Goal: Task Accomplishment & Management: Complete application form

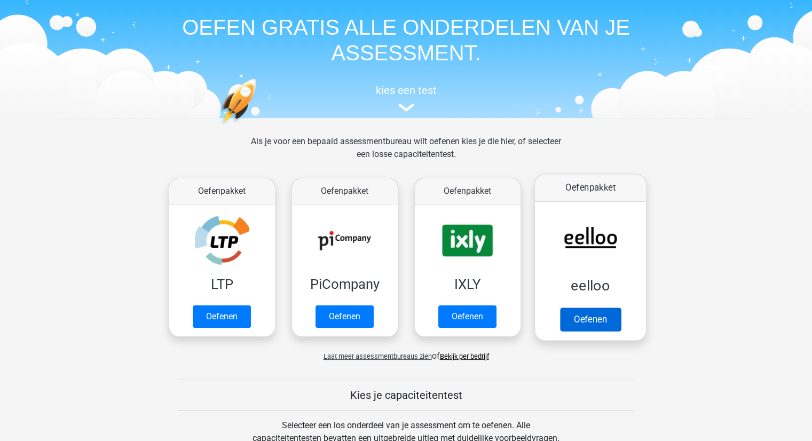
scroll to position [53, 0]
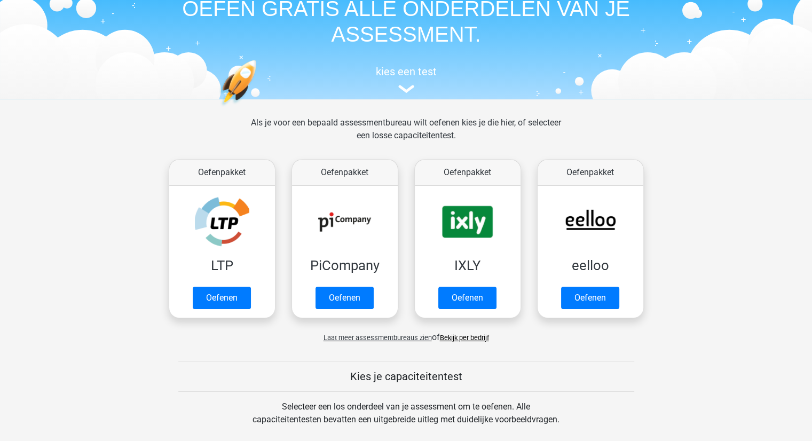
click at [465, 336] on link "Bekijk per bedrijf" at bounding box center [464, 337] width 49 height 8
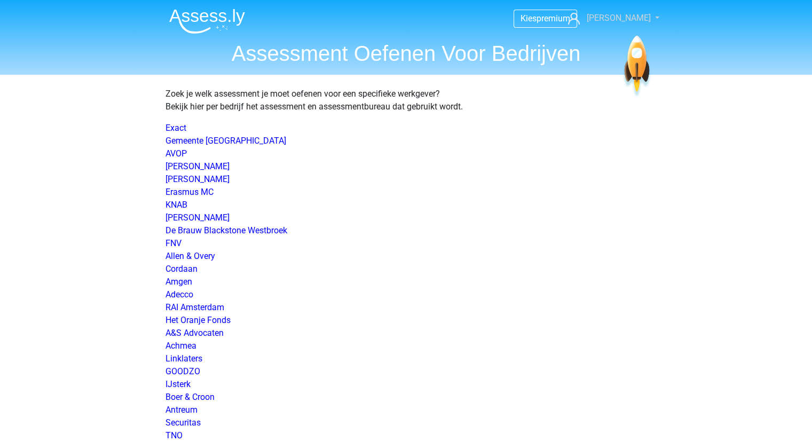
click at [632, 13] on span "[PERSON_NAME]" at bounding box center [618, 18] width 64 height 10
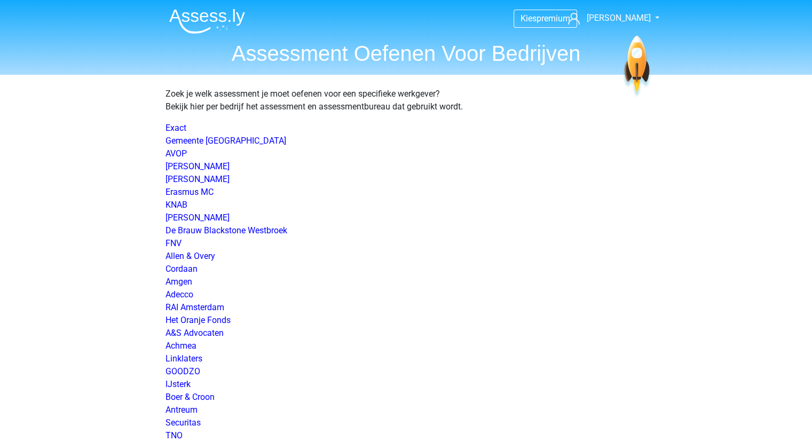
click at [201, 22] on img at bounding box center [207, 21] width 76 height 25
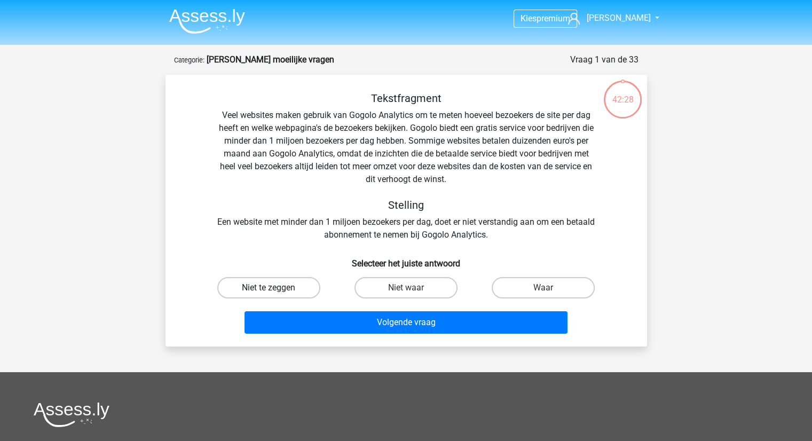
click at [265, 287] on label "Niet te zeggen" at bounding box center [268, 287] width 103 height 21
click at [268, 288] on input "Niet te zeggen" at bounding box center [271, 291] width 7 height 7
radio input "true"
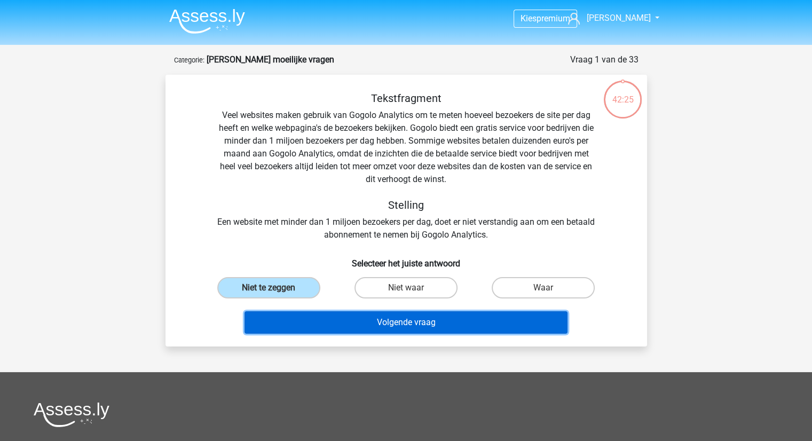
click at [425, 322] on button "Volgende vraag" at bounding box center [405, 322] width 323 height 22
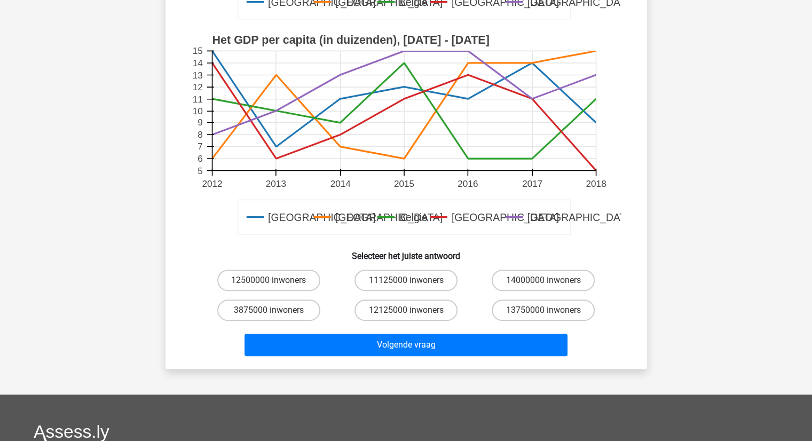
scroll to position [320, 0]
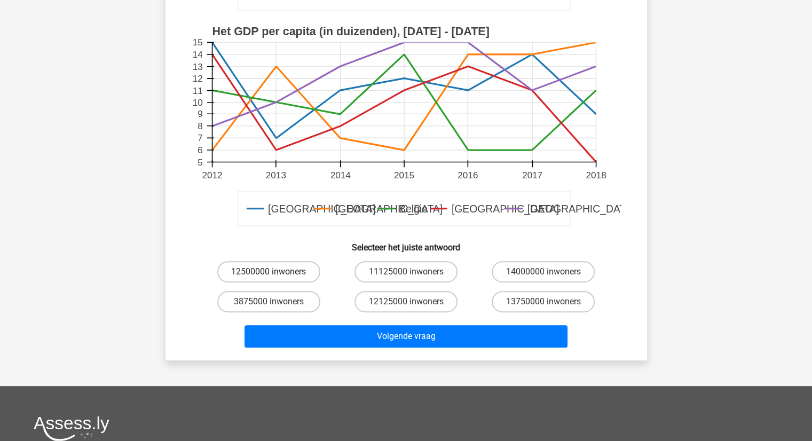
click at [280, 265] on label "12500000 inwoners" at bounding box center [268, 271] width 103 height 21
click at [275, 272] on input "12500000 inwoners" at bounding box center [271, 275] width 7 height 7
radio input "true"
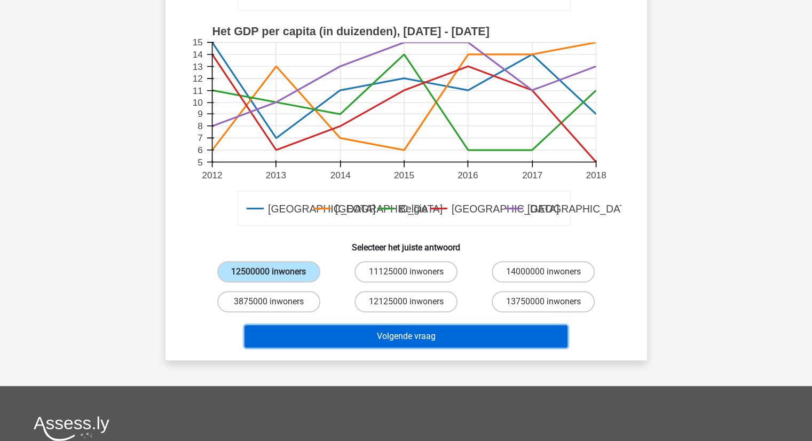
click at [432, 338] on button "Volgende vraag" at bounding box center [405, 336] width 323 height 22
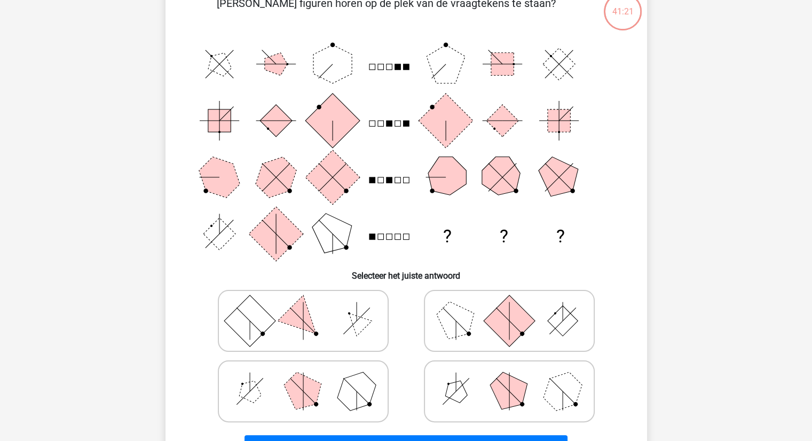
scroll to position [107, 0]
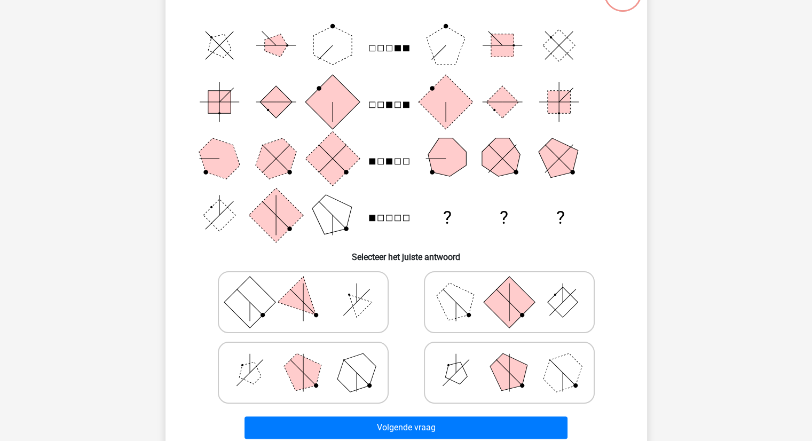
click at [506, 370] on polygon at bounding box center [508, 371] width 51 height 51
click at [509, 359] on input "radio" at bounding box center [512, 355] width 7 height 7
radio input "true"
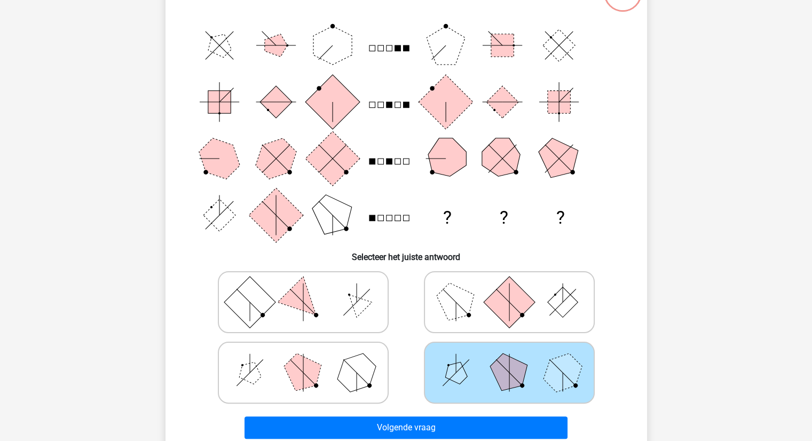
scroll to position [160, 0]
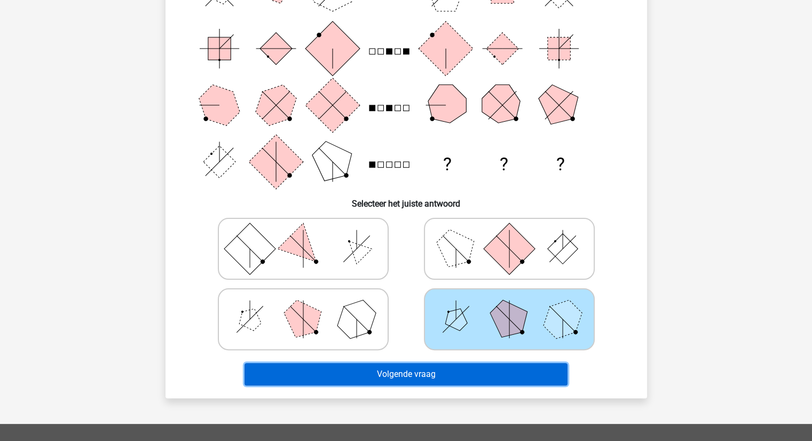
click at [415, 374] on button "Volgende vraag" at bounding box center [405, 374] width 323 height 22
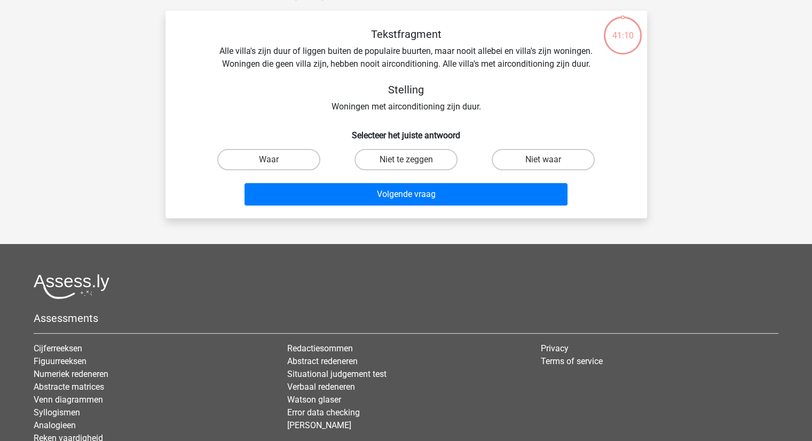
scroll to position [53, 0]
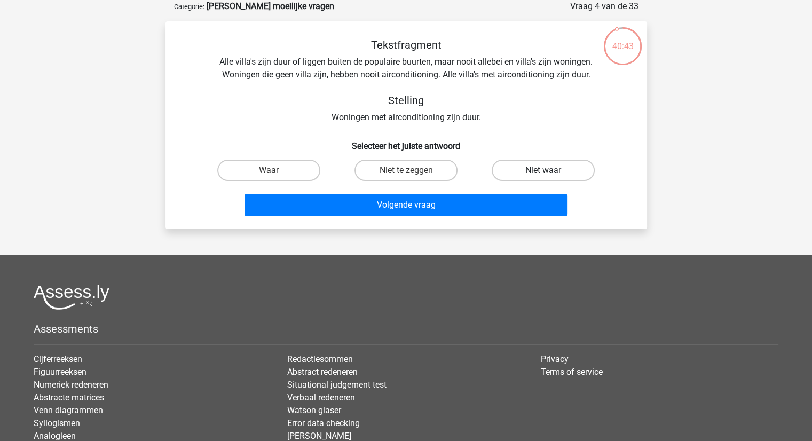
click at [535, 171] on label "Niet waar" at bounding box center [542, 170] width 103 height 21
click at [543, 171] on input "Niet waar" at bounding box center [546, 173] width 7 height 7
radio input "true"
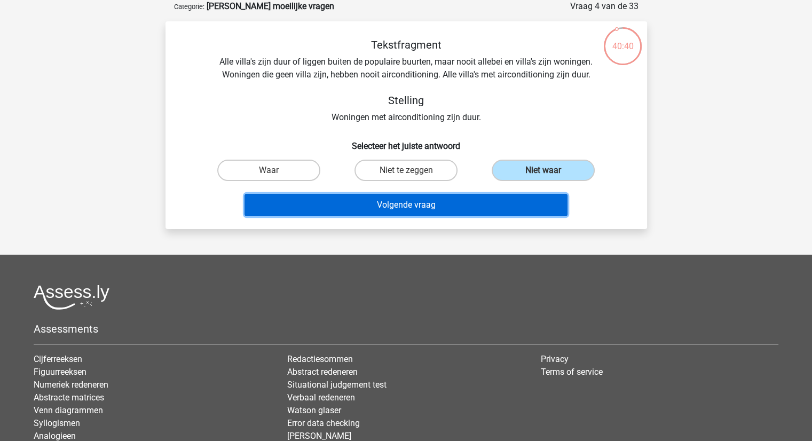
click at [422, 208] on button "Volgende vraag" at bounding box center [405, 205] width 323 height 22
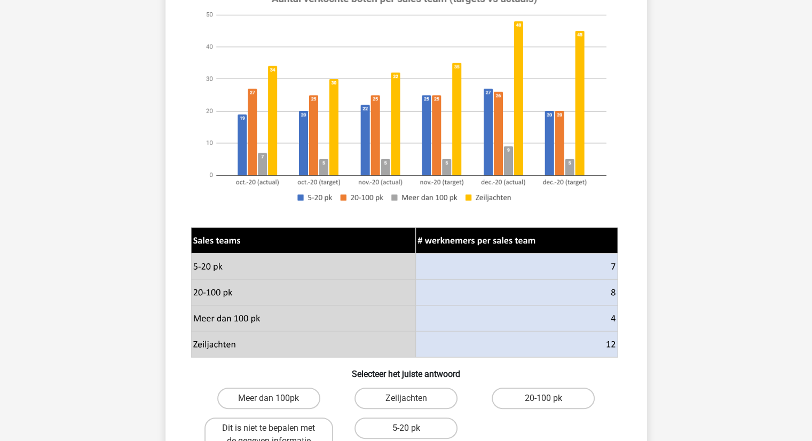
scroll to position [160, 0]
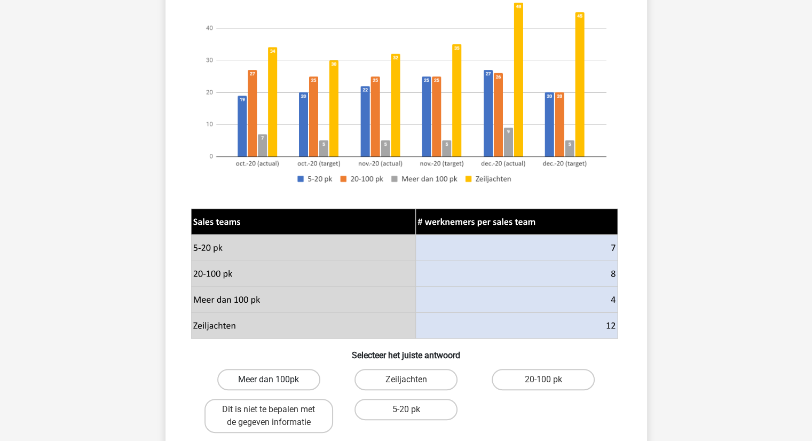
click at [284, 380] on label "Meer dan 100pk" at bounding box center [268, 379] width 103 height 21
click at [275, 380] on input "Meer dan 100pk" at bounding box center [271, 382] width 7 height 7
radio input "true"
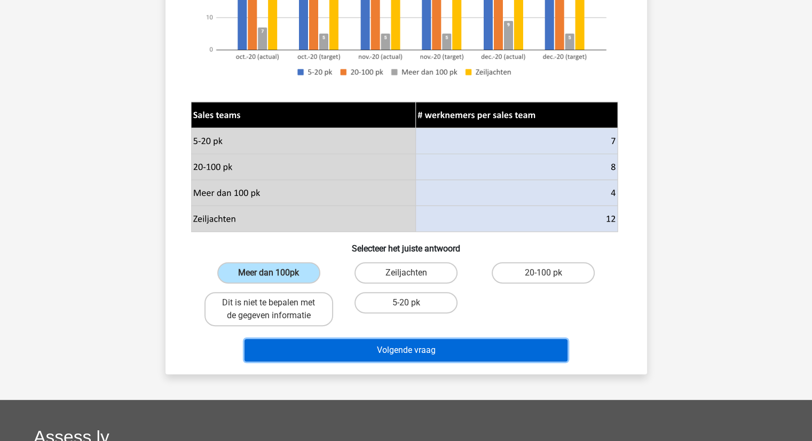
click at [436, 346] on button "Volgende vraag" at bounding box center [405, 350] width 323 height 22
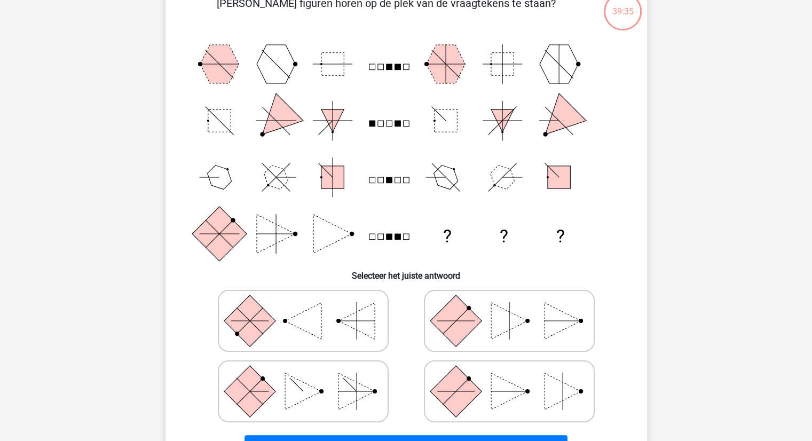
scroll to position [107, 0]
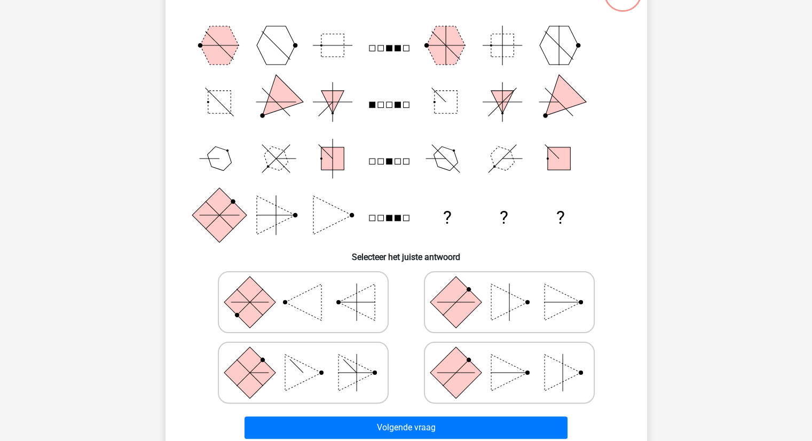
click at [514, 307] on polygon at bounding box center [509, 302] width 36 height 36
click at [514, 289] on input "radio" at bounding box center [512, 285] width 7 height 7
radio input "true"
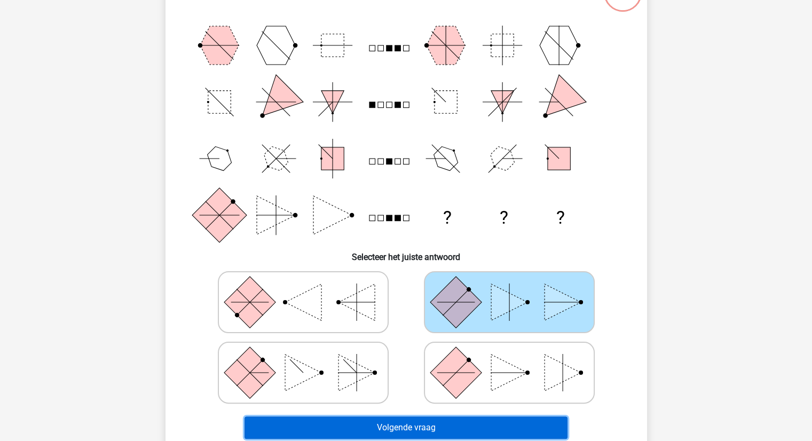
click at [475, 421] on button "Volgende vraag" at bounding box center [405, 427] width 323 height 22
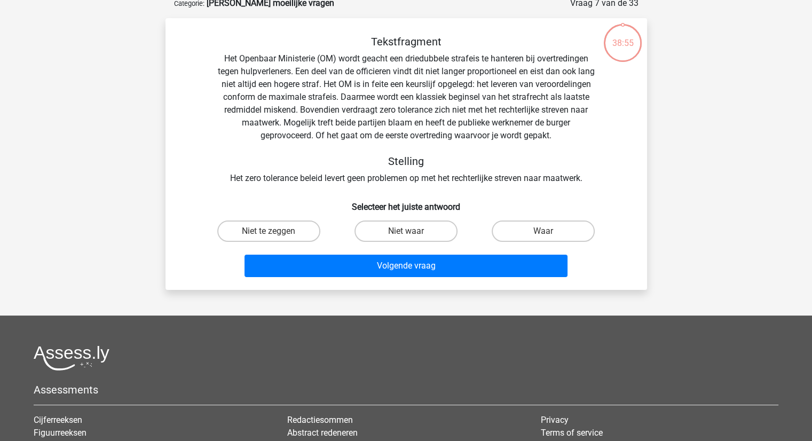
scroll to position [53, 0]
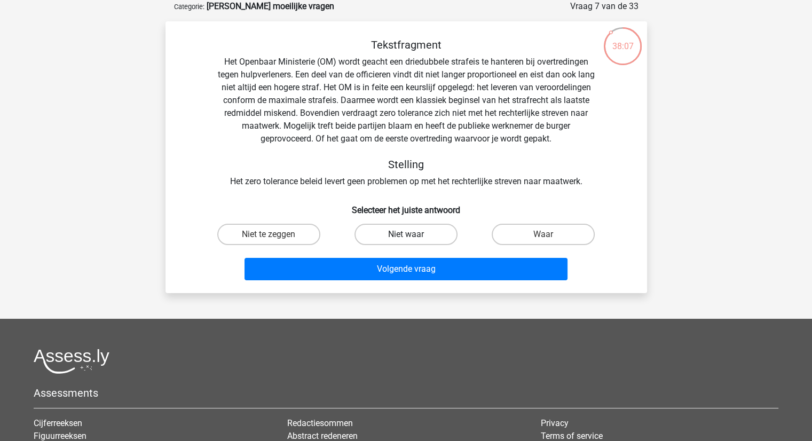
click at [400, 234] on label "Niet waar" at bounding box center [405, 234] width 103 height 21
click at [406, 234] on input "Niet waar" at bounding box center [409, 237] width 7 height 7
radio input "true"
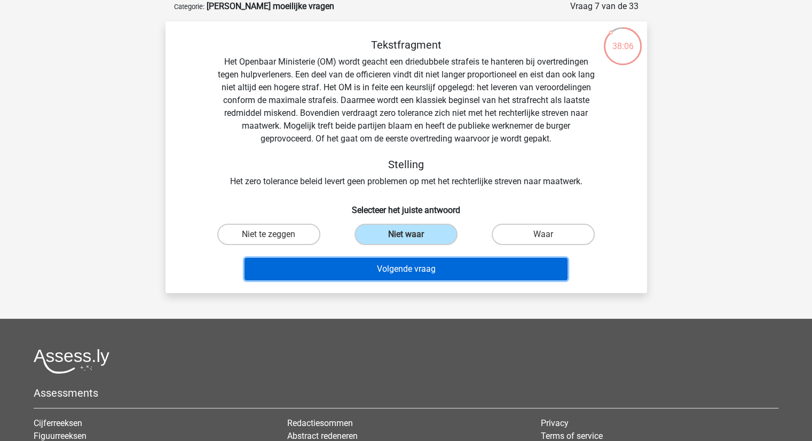
click at [403, 265] on button "Volgende vraag" at bounding box center [405, 269] width 323 height 22
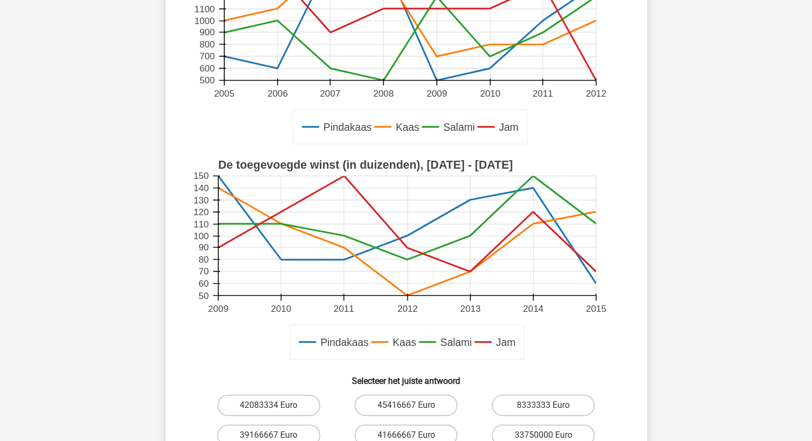
scroll to position [267, 0]
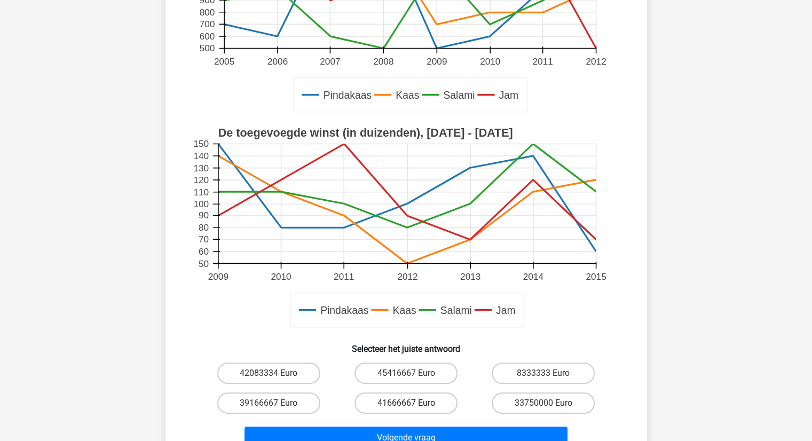
click at [431, 401] on label "41666667 Euro" at bounding box center [405, 402] width 103 height 21
click at [412, 403] on input "41666667 Euro" at bounding box center [409, 406] width 7 height 7
radio input "true"
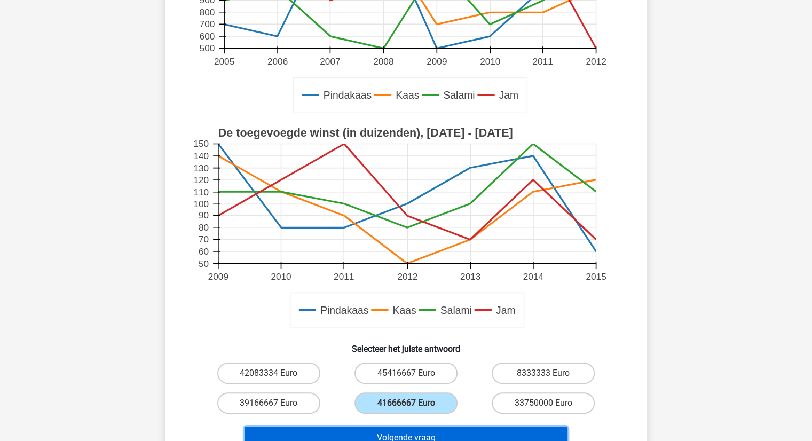
click at [438, 431] on button "Volgende vraag" at bounding box center [405, 437] width 323 height 22
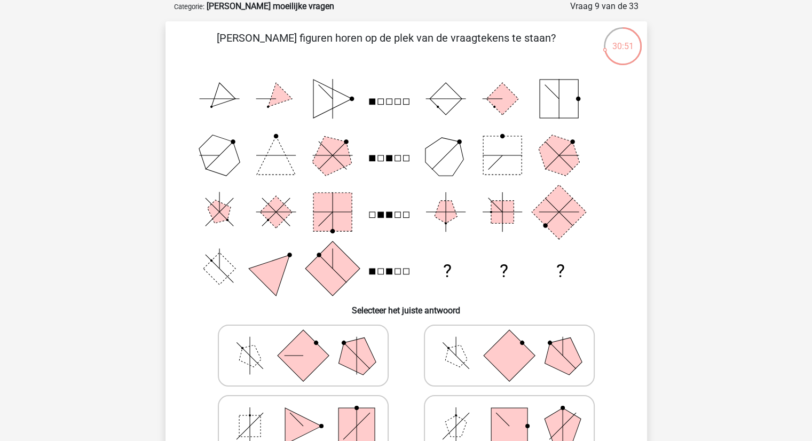
scroll to position [107, 0]
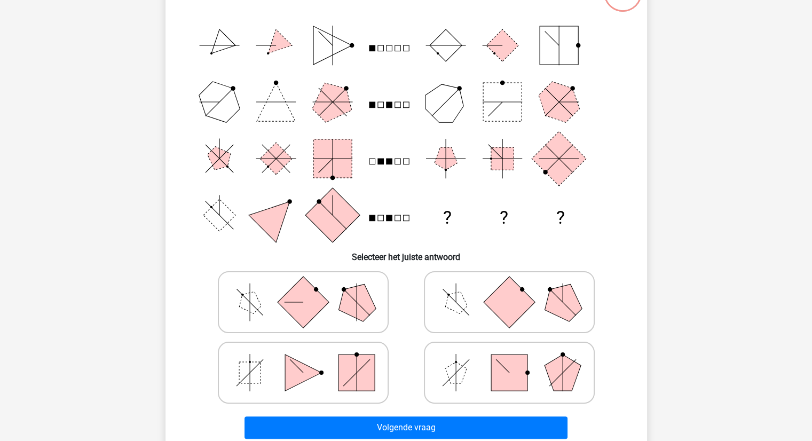
click at [316, 303] on rect at bounding box center [302, 301] width 51 height 51
click at [310, 289] on input "radio" at bounding box center [306, 285] width 7 height 7
radio input "true"
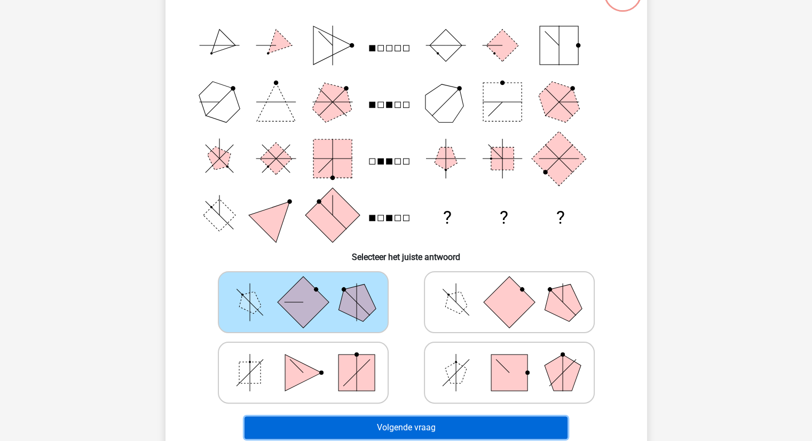
click at [487, 420] on button "Volgende vraag" at bounding box center [405, 427] width 323 height 22
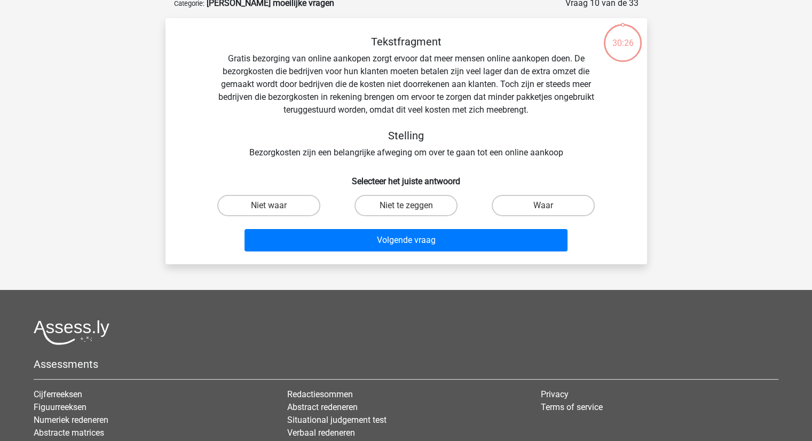
scroll to position [53, 0]
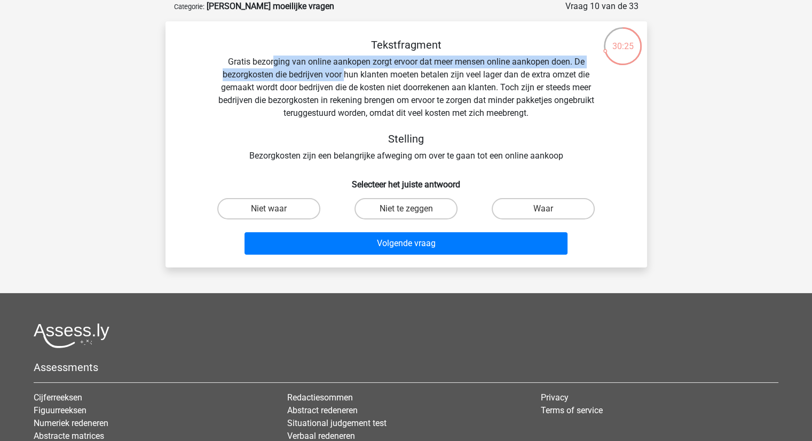
drag, startPoint x: 271, startPoint y: 63, endPoint x: 346, endPoint y: 69, distance: 74.9
click at [344, 69] on div "Tekstfragment Gratis bezorging van online aankopen zorgt ervoor dat meer mensen…" at bounding box center [405, 100] width 447 height 124
click at [399, 68] on div "Tekstfragment Gratis bezorging van online aankopen zorgt ervoor dat meer mensen…" at bounding box center [405, 100] width 447 height 124
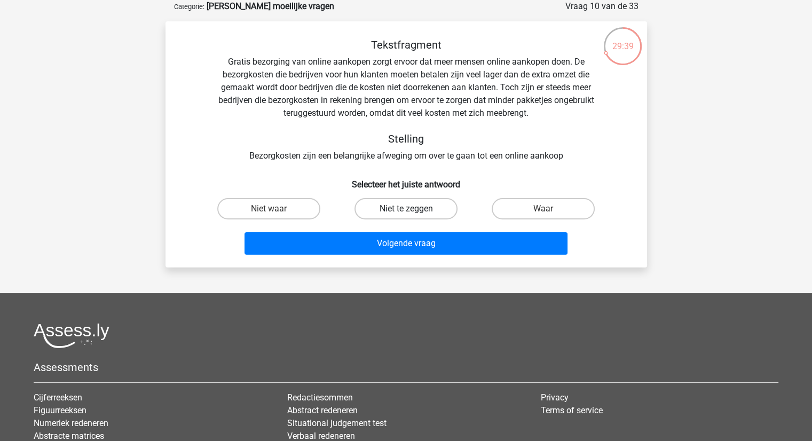
click at [403, 211] on label "Niet te zeggen" at bounding box center [405, 208] width 103 height 21
click at [406, 211] on input "Niet te zeggen" at bounding box center [409, 212] width 7 height 7
radio input "true"
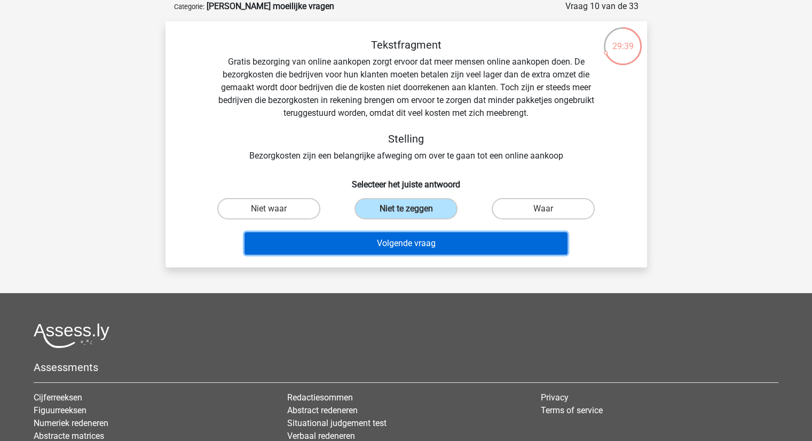
click at [406, 240] on button "Volgende vraag" at bounding box center [405, 243] width 323 height 22
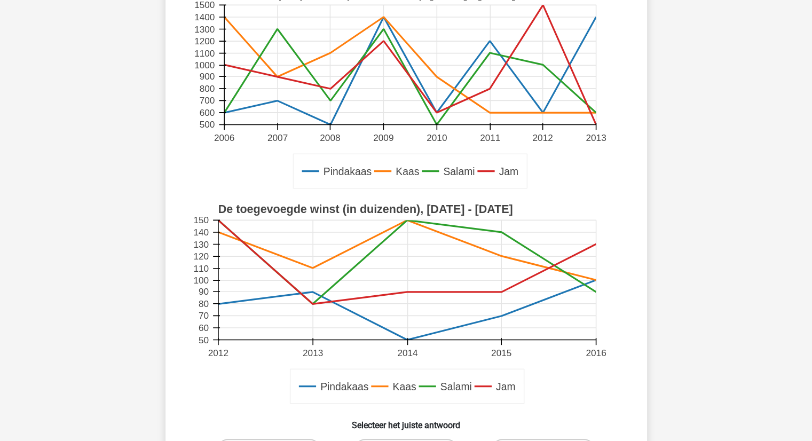
scroll to position [213, 0]
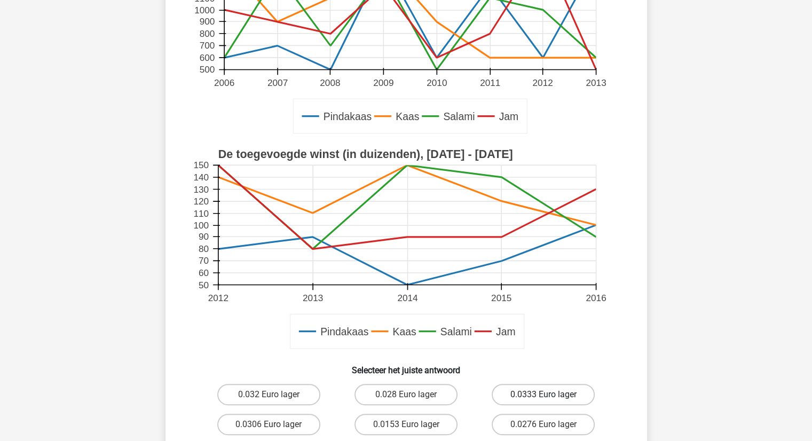
click at [570, 395] on label "0.0333 Euro lager" at bounding box center [542, 394] width 103 height 21
click at [550, 395] on input "0.0333 Euro lager" at bounding box center [546, 397] width 7 height 7
radio input "true"
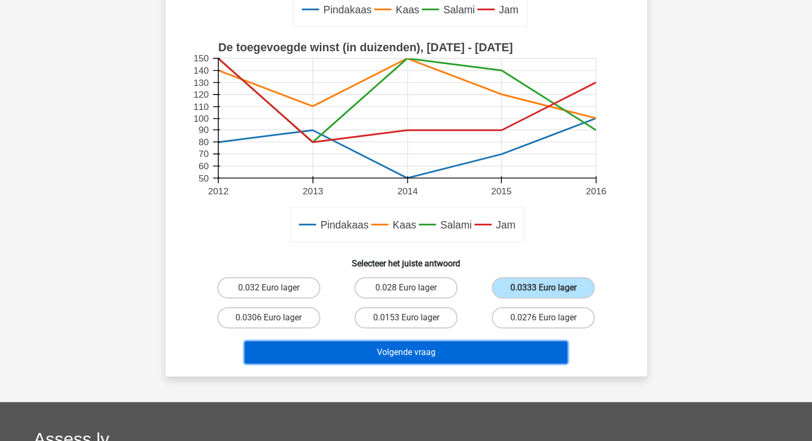
click at [435, 355] on button "Volgende vraag" at bounding box center [405, 352] width 323 height 22
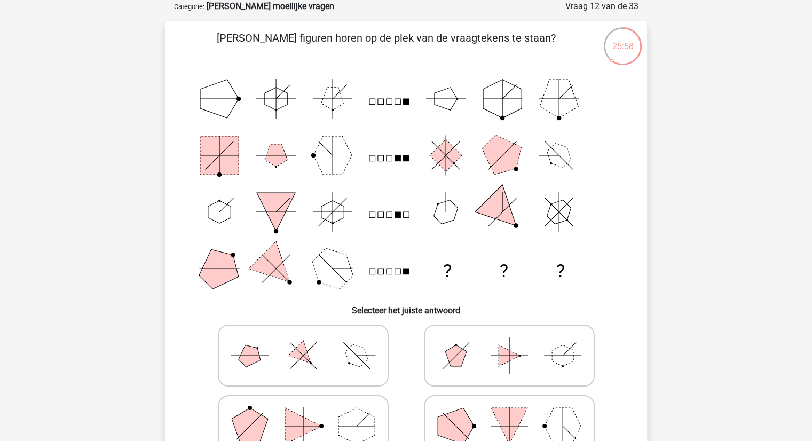
scroll to position [107, 0]
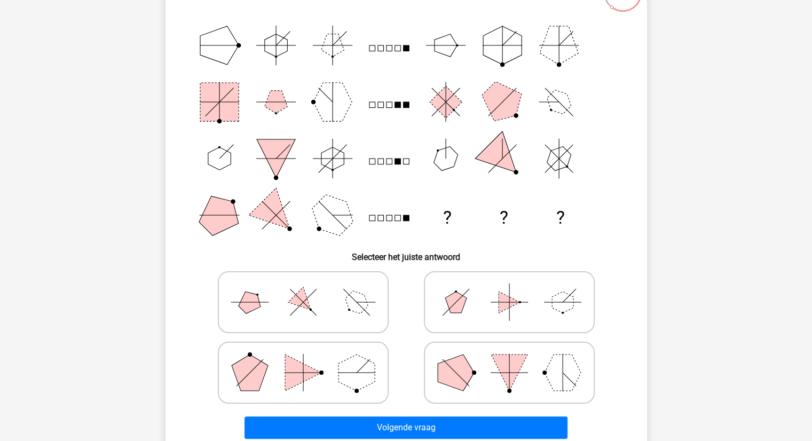
click at [315, 288] on icon at bounding box center [303, 301] width 160 height 53
click at [310, 288] on input "radio" at bounding box center [306, 285] width 7 height 7
radio input "true"
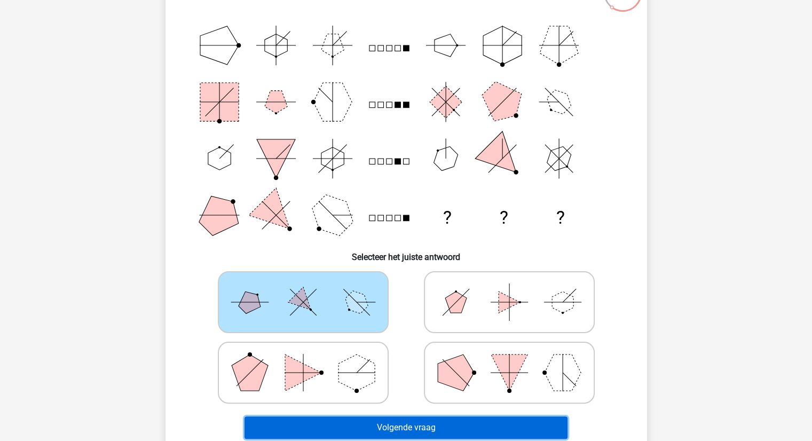
click at [444, 422] on button "Volgende vraag" at bounding box center [405, 427] width 323 height 22
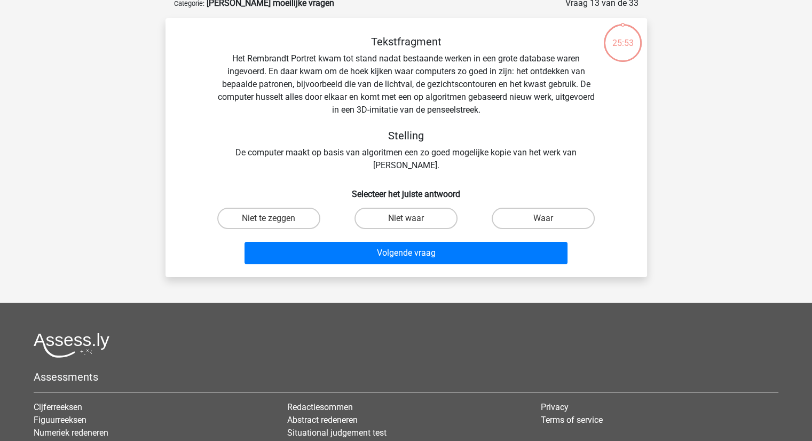
scroll to position [53, 0]
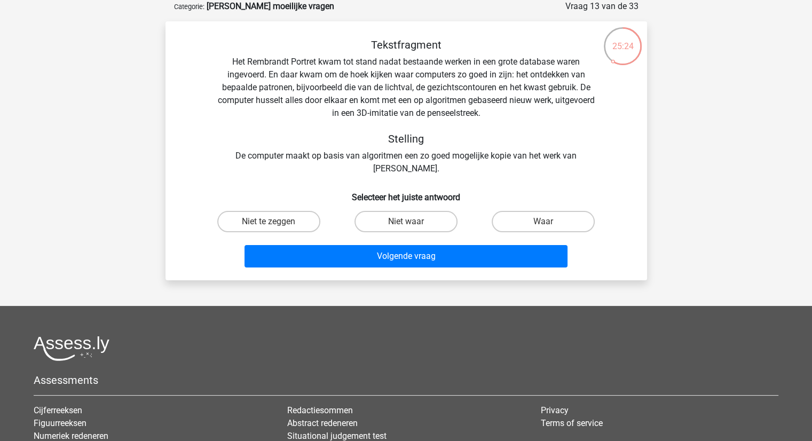
click at [409, 224] on input "Niet waar" at bounding box center [409, 224] width 7 height 7
radio input "true"
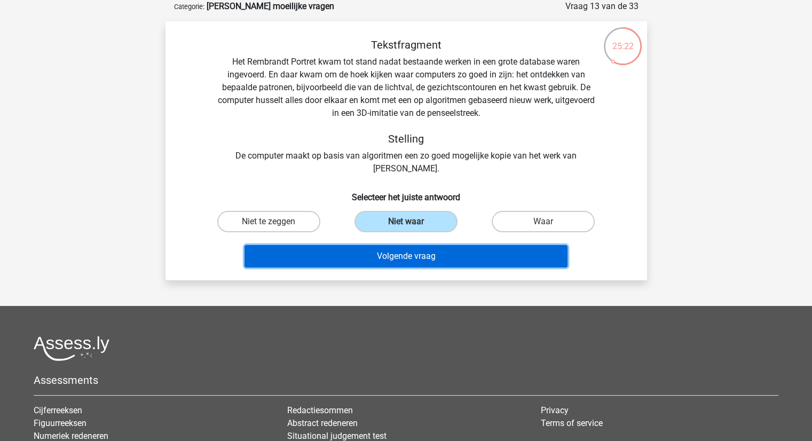
click at [409, 252] on button "Volgende vraag" at bounding box center [405, 256] width 323 height 22
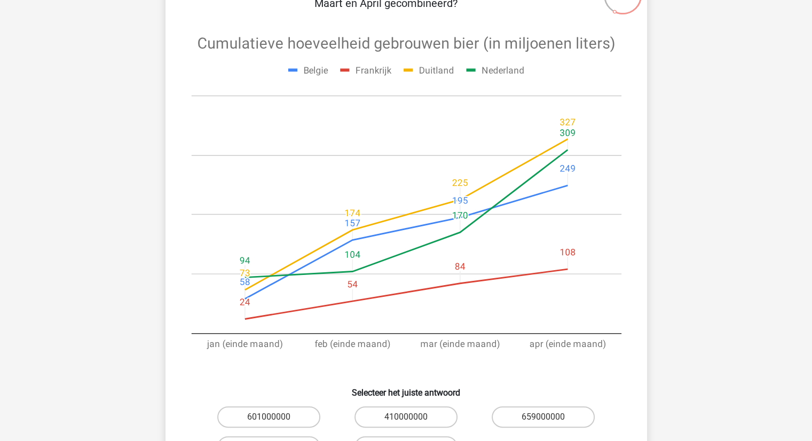
scroll to position [213, 0]
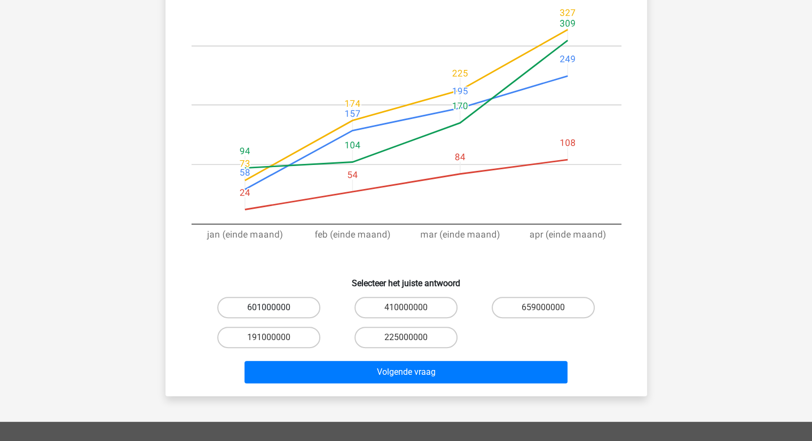
click at [277, 304] on label "601000000" at bounding box center [268, 307] width 103 height 21
click at [275, 307] on input "601000000" at bounding box center [271, 310] width 7 height 7
radio input "true"
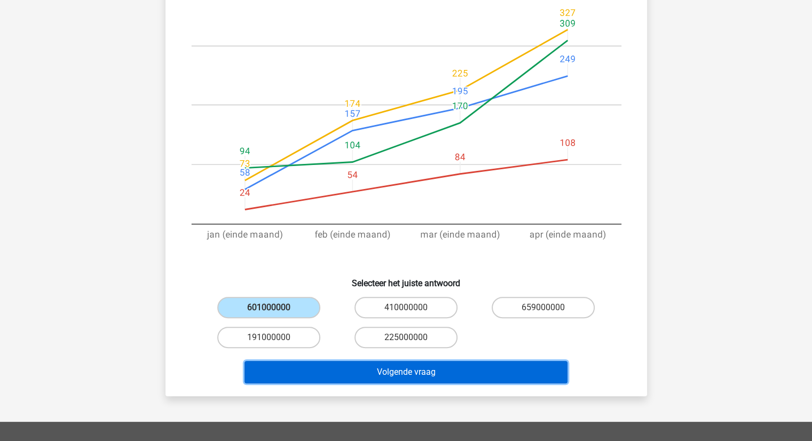
click at [401, 374] on button "Volgende vraag" at bounding box center [405, 372] width 323 height 22
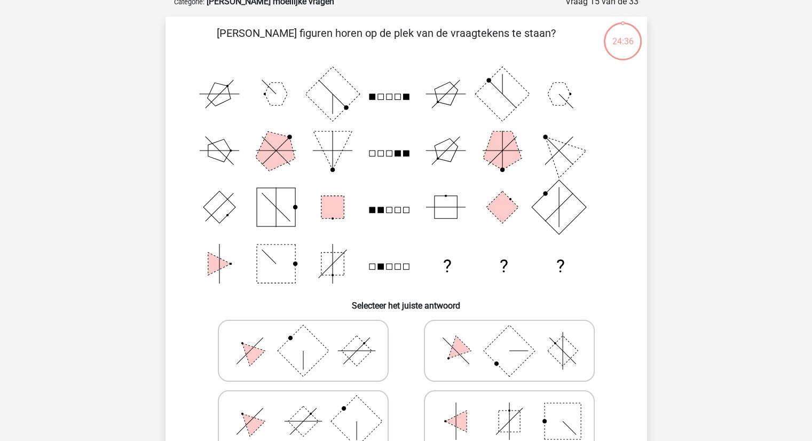
scroll to position [53, 0]
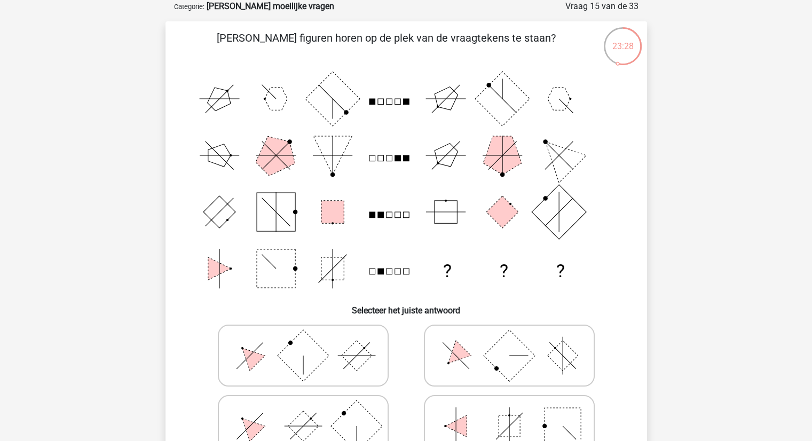
click at [341, 355] on rect at bounding box center [356, 355] width 30 height 30
click at [310, 342] on input "radio" at bounding box center [306, 338] width 7 height 7
radio input "true"
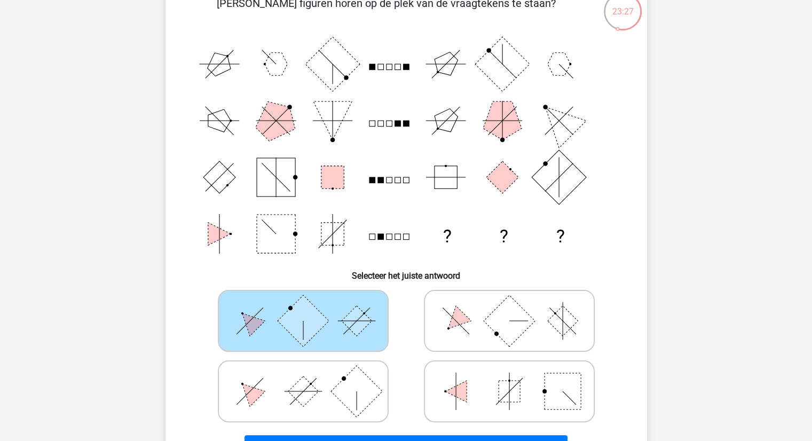
scroll to position [107, 0]
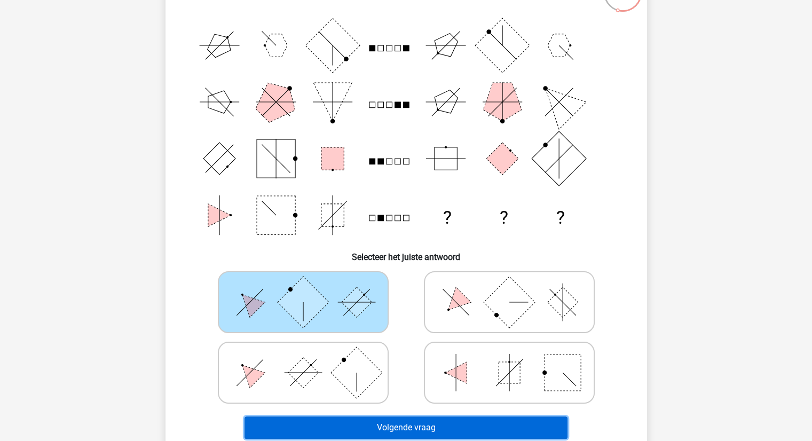
drag, startPoint x: 462, startPoint y: 428, endPoint x: 459, endPoint y: 423, distance: 6.4
click at [462, 428] on button "Volgende vraag" at bounding box center [405, 427] width 323 height 22
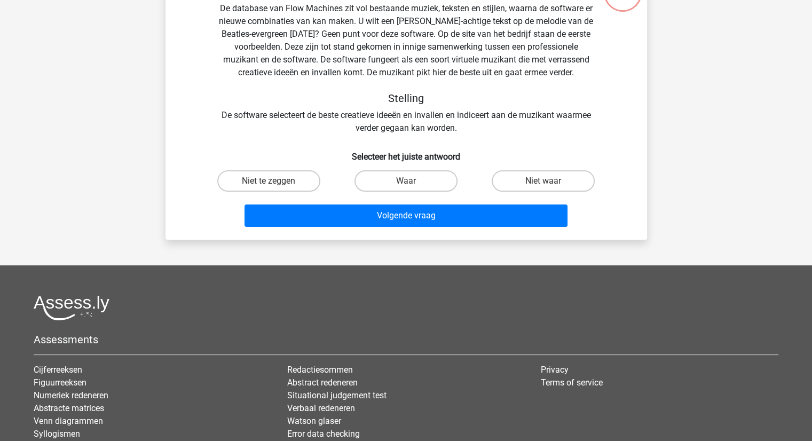
scroll to position [53, 0]
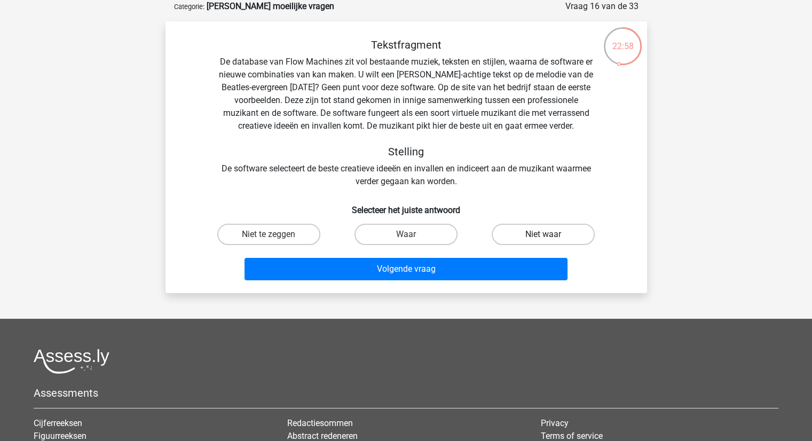
click at [544, 232] on label "Niet waar" at bounding box center [542, 234] width 103 height 21
click at [544, 234] on input "Niet waar" at bounding box center [546, 237] width 7 height 7
radio input "true"
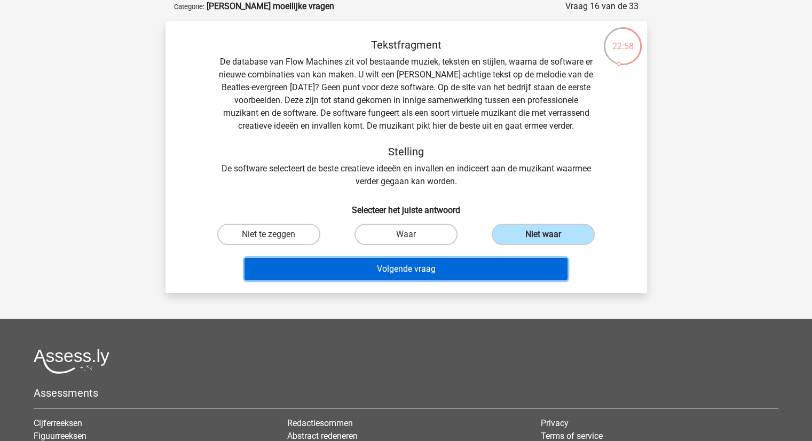
click at [418, 267] on button "Volgende vraag" at bounding box center [405, 269] width 323 height 22
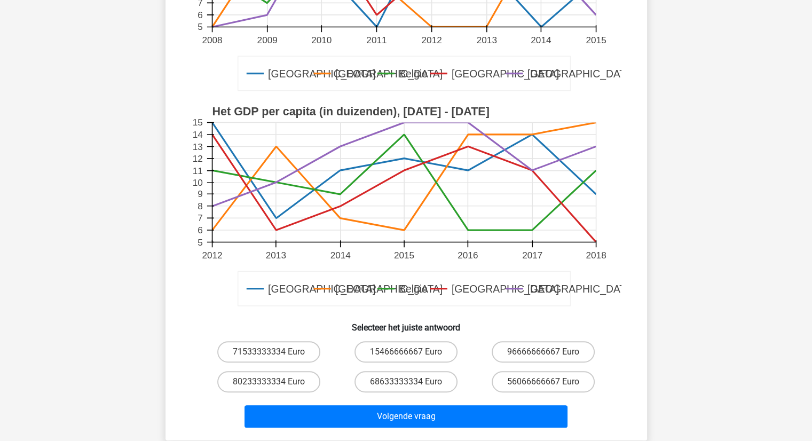
scroll to position [267, 0]
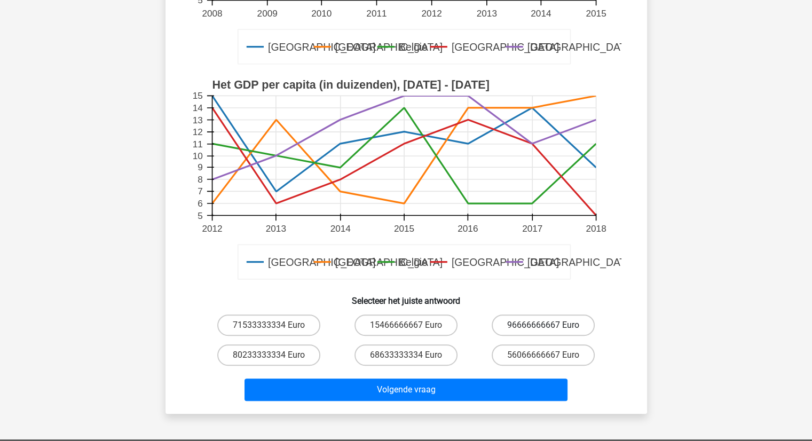
click at [538, 328] on label "96666666667 Euro" at bounding box center [542, 324] width 103 height 21
click at [543, 328] on input "96666666667 Euro" at bounding box center [546, 328] width 7 height 7
radio input "true"
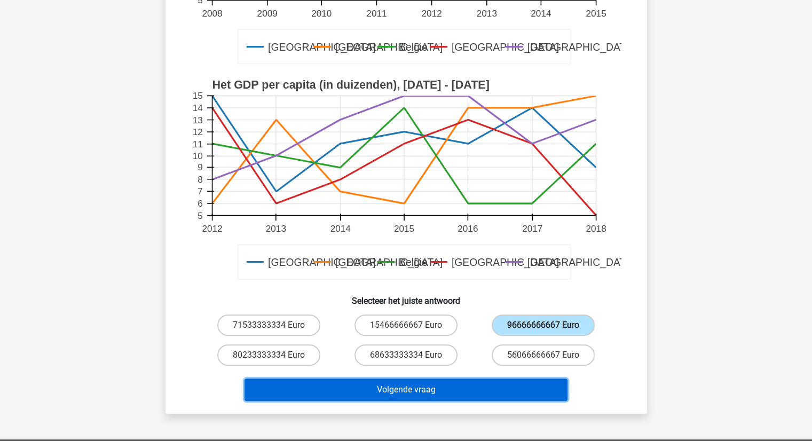
click at [431, 393] on button "Volgende vraag" at bounding box center [405, 389] width 323 height 22
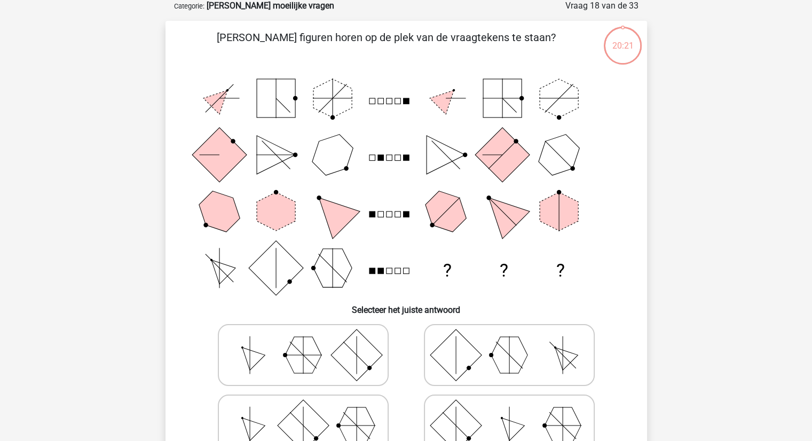
scroll to position [53, 0]
click at [526, 364] on icon at bounding box center [509, 355] width 160 height 53
click at [516, 342] on input "radio" at bounding box center [512, 338] width 7 height 7
radio input "true"
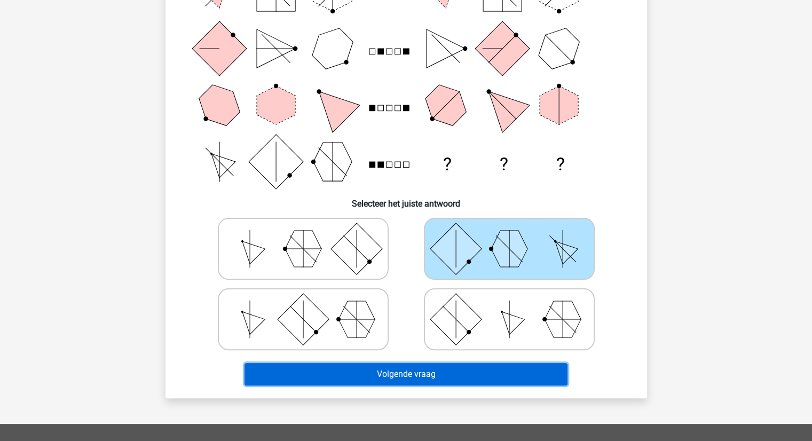
click at [398, 365] on button "Volgende vraag" at bounding box center [405, 374] width 323 height 22
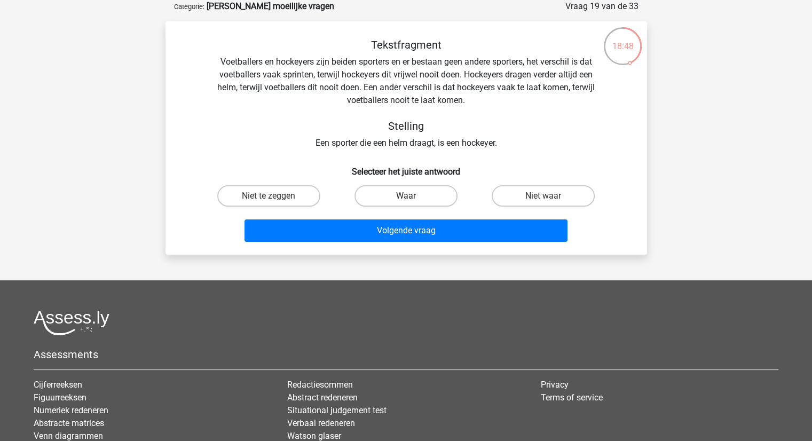
click at [423, 194] on label "Waar" at bounding box center [405, 195] width 103 height 21
click at [412, 196] on input "Waar" at bounding box center [409, 199] width 7 height 7
radio input "true"
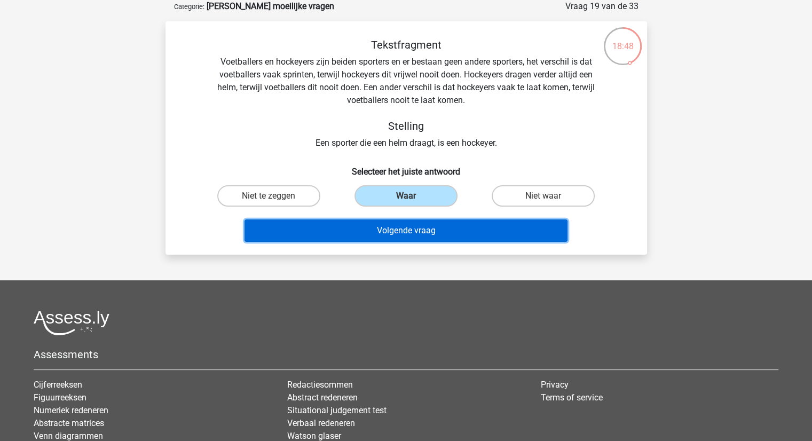
click at [427, 229] on button "Volgende vraag" at bounding box center [405, 230] width 323 height 22
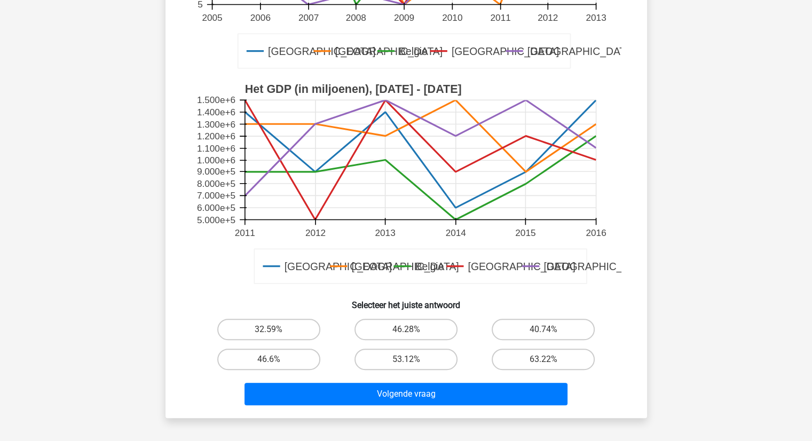
scroll to position [267, 0]
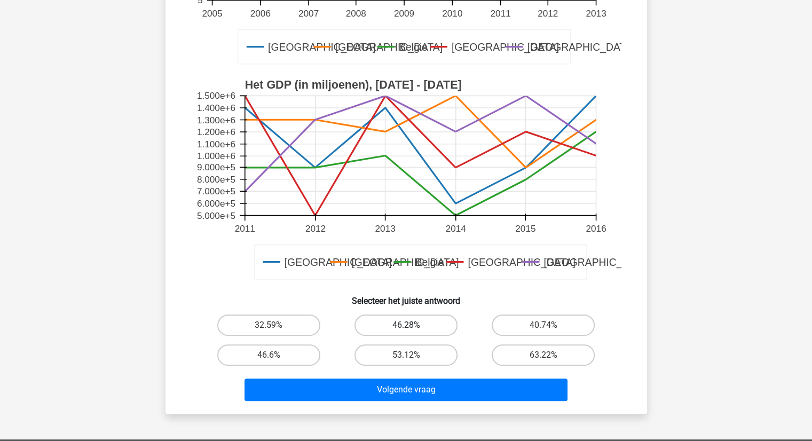
click at [421, 329] on label "46.28%" at bounding box center [405, 324] width 103 height 21
click at [412, 329] on input "46.28%" at bounding box center [409, 328] width 7 height 7
radio input "true"
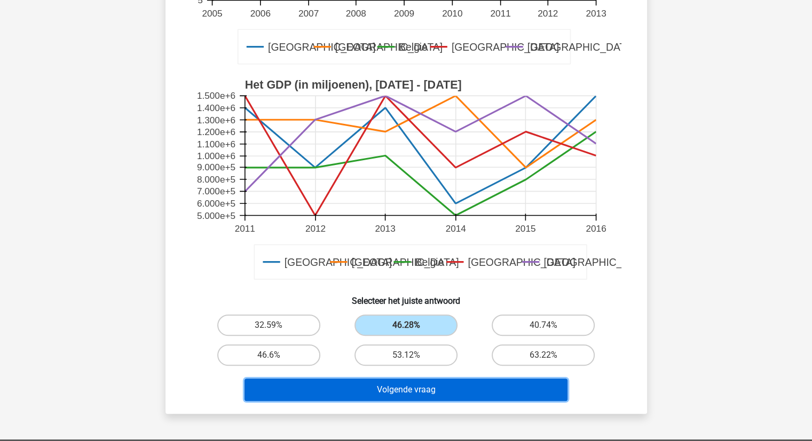
click at [410, 389] on button "Volgende vraag" at bounding box center [405, 389] width 323 height 22
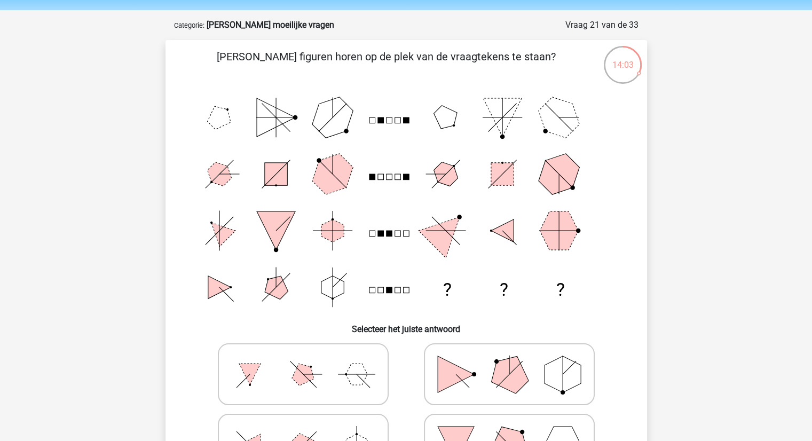
scroll to position [53, 0]
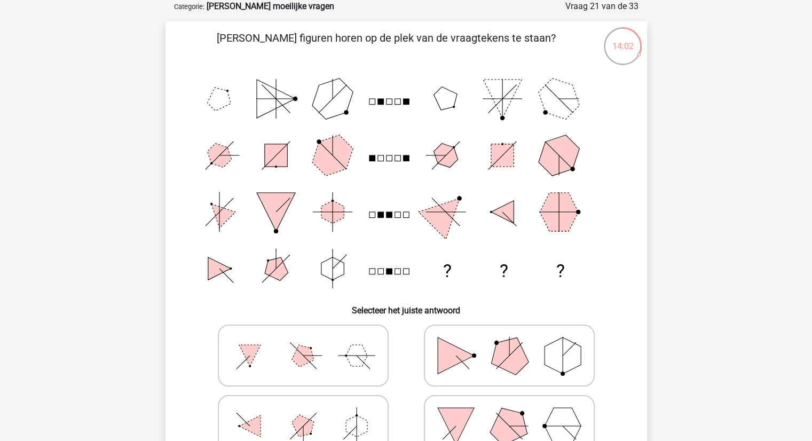
click at [471, 353] on polygon at bounding box center [456, 355] width 36 height 36
click at [509, 342] on input "radio" at bounding box center [512, 338] width 7 height 7
radio input "true"
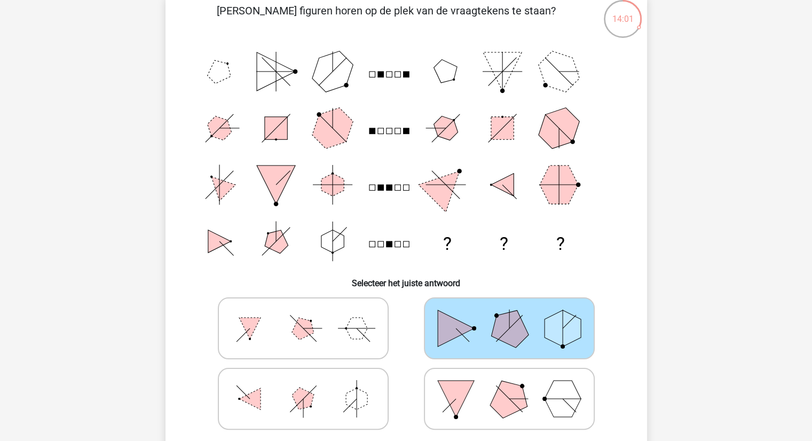
scroll to position [107, 0]
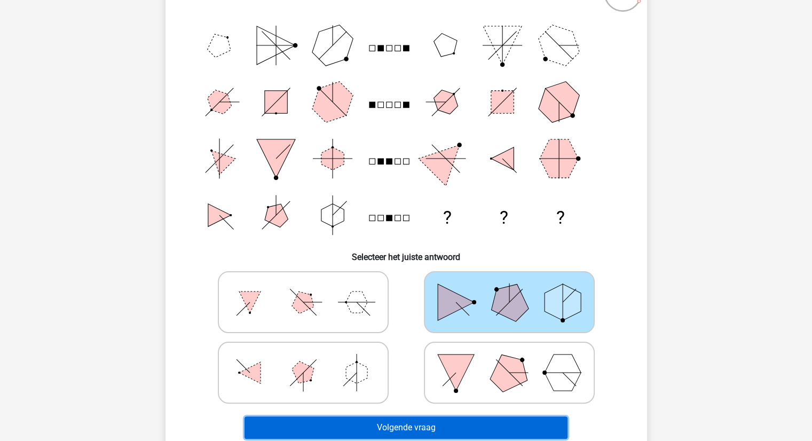
click at [417, 422] on button "Volgende vraag" at bounding box center [405, 427] width 323 height 22
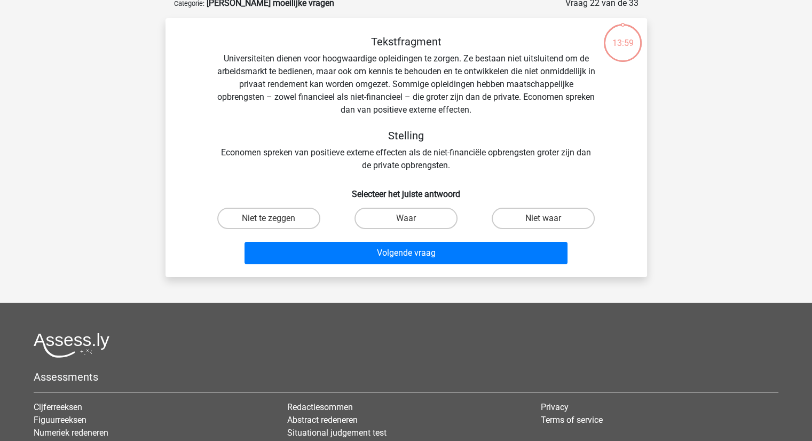
scroll to position [53, 0]
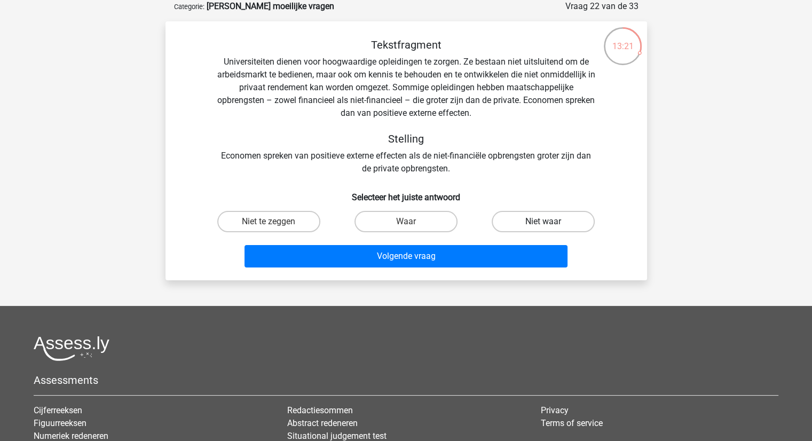
click at [518, 217] on label "Niet waar" at bounding box center [542, 221] width 103 height 21
click at [543, 221] on input "Niet waar" at bounding box center [546, 224] width 7 height 7
radio input "true"
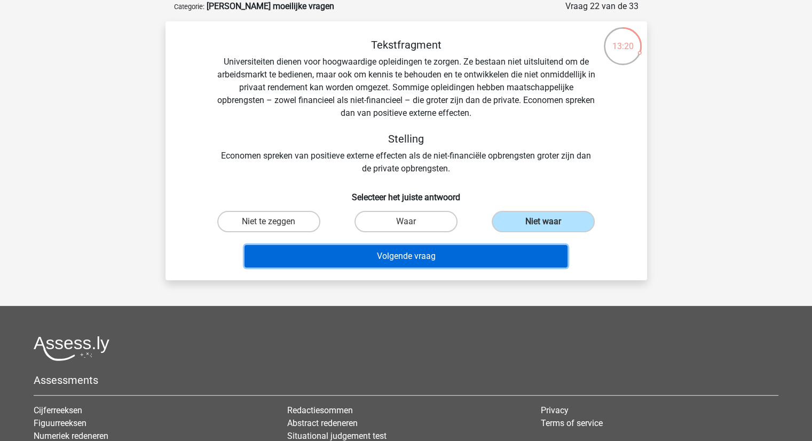
click at [411, 249] on button "Volgende vraag" at bounding box center [405, 256] width 323 height 22
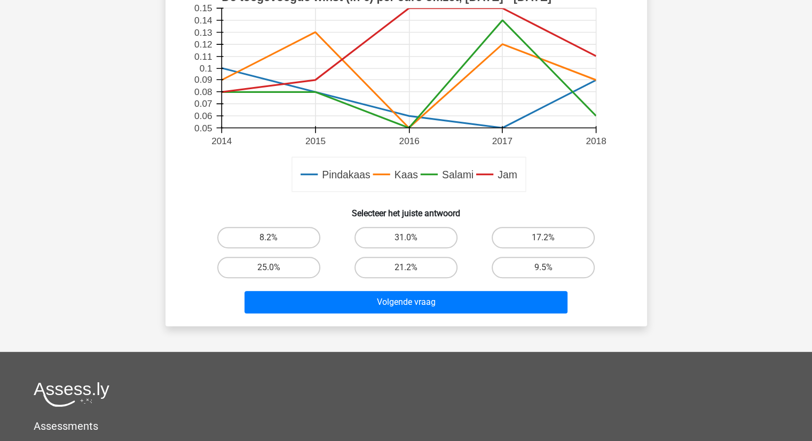
scroll to position [374, 0]
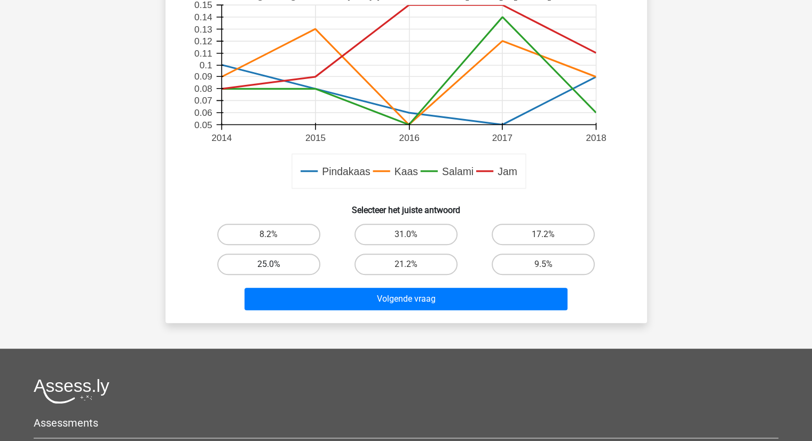
click at [259, 269] on label "25.0%" at bounding box center [268, 263] width 103 height 21
click at [268, 269] on input "25.0%" at bounding box center [271, 267] width 7 height 7
radio input "true"
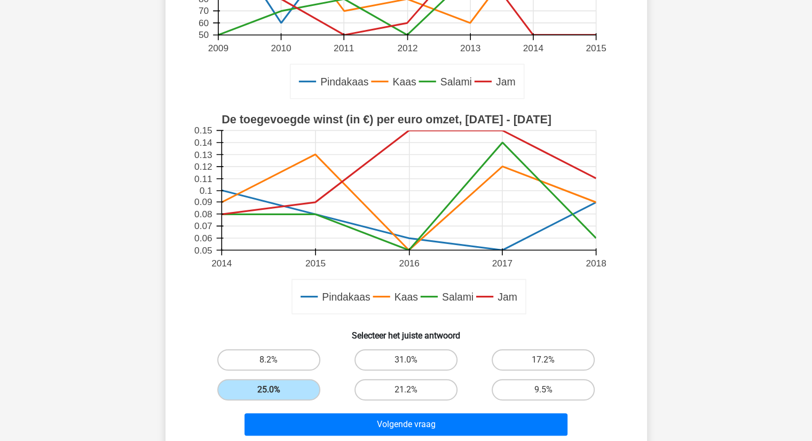
scroll to position [267, 0]
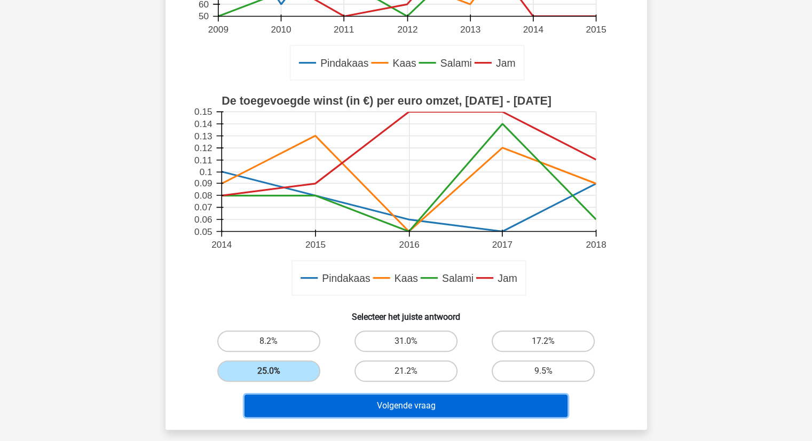
click at [402, 404] on button "Volgende vraag" at bounding box center [405, 405] width 323 height 22
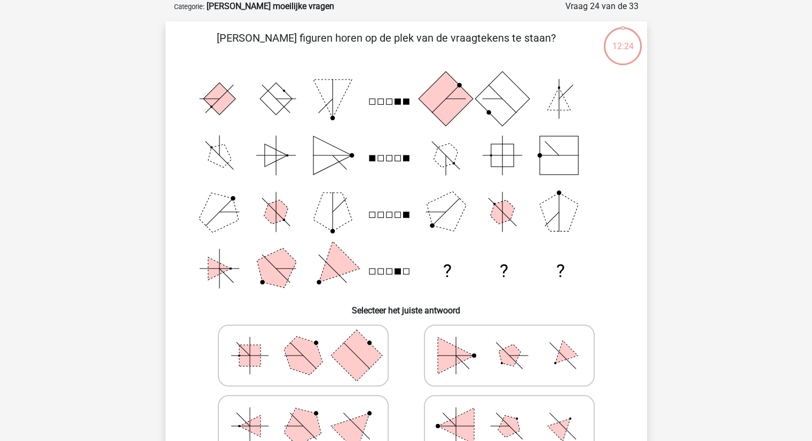
scroll to position [53, 0]
click at [529, 363] on icon at bounding box center [509, 355] width 160 height 53
click at [516, 342] on input "radio" at bounding box center [512, 338] width 7 height 7
radio input "true"
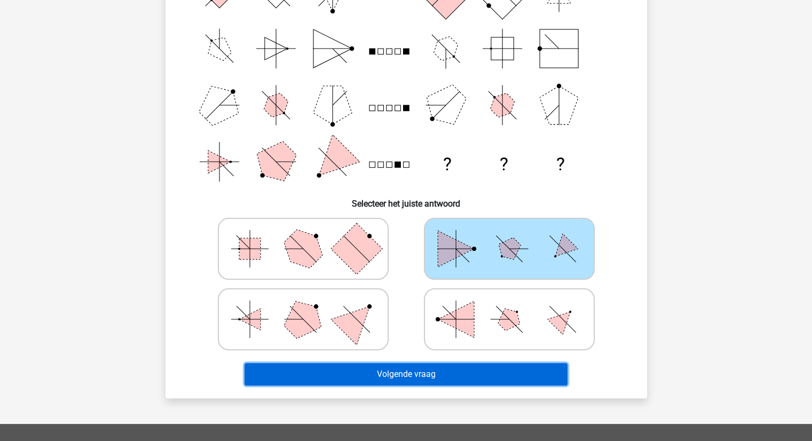
click at [450, 370] on button "Volgende vraag" at bounding box center [405, 374] width 323 height 22
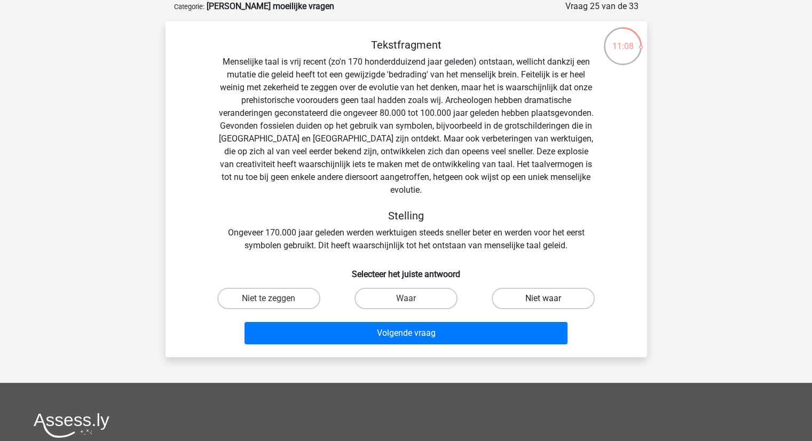
click at [533, 291] on label "Niet waar" at bounding box center [542, 298] width 103 height 21
click at [543, 298] on input "Niet waar" at bounding box center [546, 301] width 7 height 7
radio input "true"
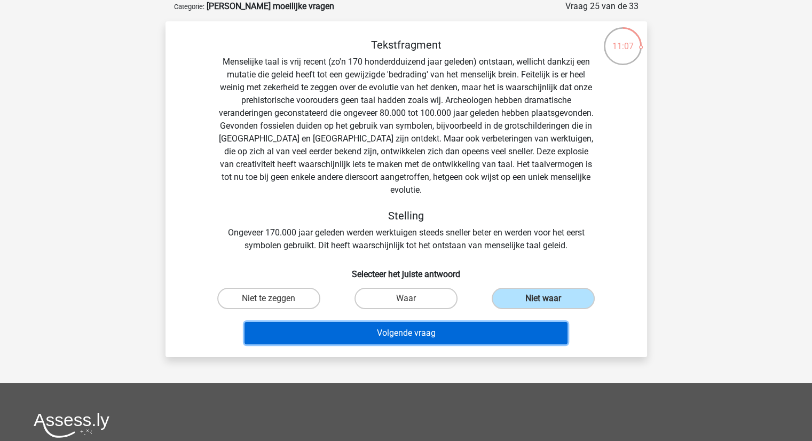
click at [398, 322] on button "Volgende vraag" at bounding box center [405, 333] width 323 height 22
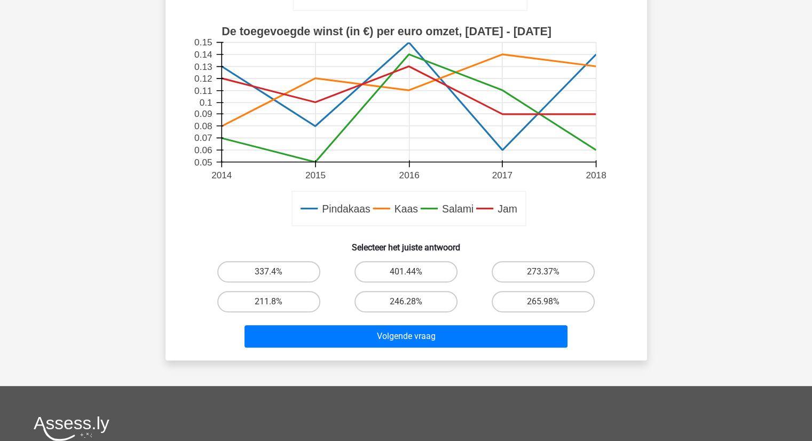
scroll to position [374, 0]
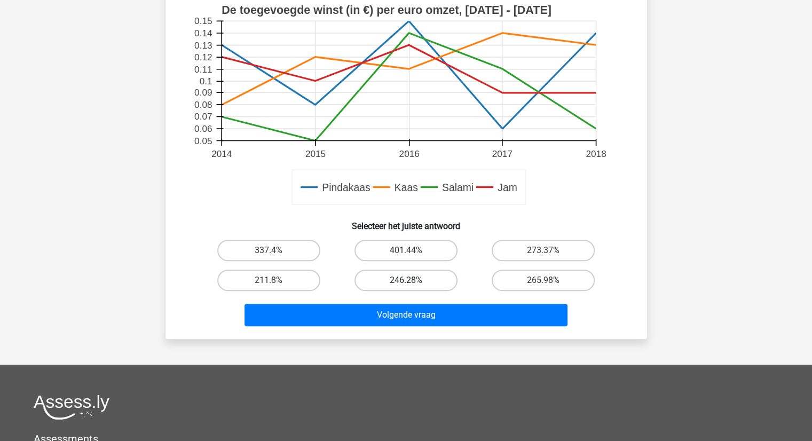
click at [420, 284] on label "246.28%" at bounding box center [405, 279] width 103 height 21
click at [412, 284] on input "246.28%" at bounding box center [409, 283] width 7 height 7
radio input "true"
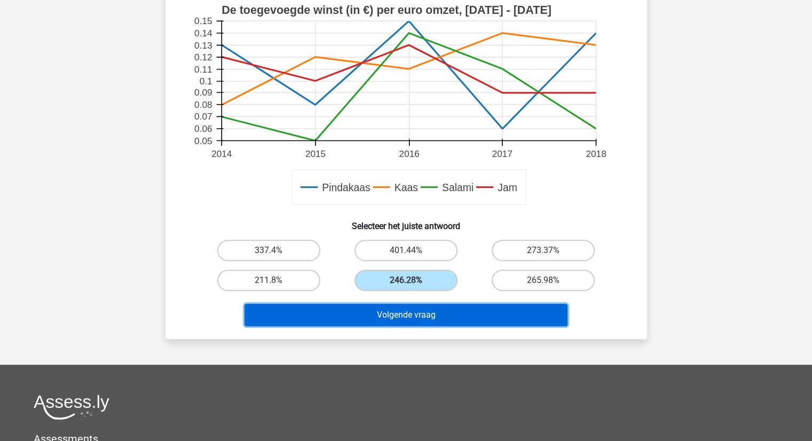
click at [416, 318] on button "Volgende vraag" at bounding box center [405, 315] width 323 height 22
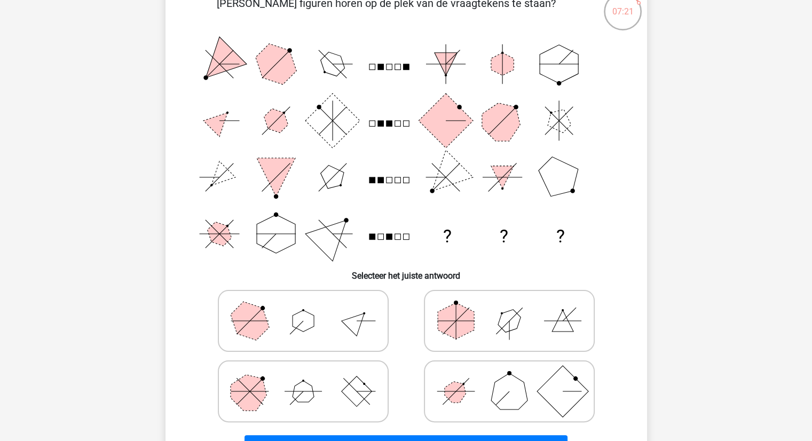
scroll to position [107, 0]
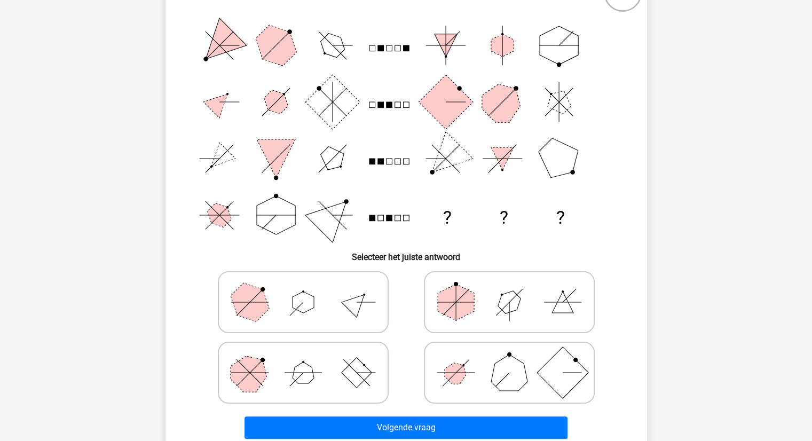
click at [471, 382] on icon at bounding box center [509, 372] width 160 height 53
click at [509, 359] on input "radio" at bounding box center [512, 355] width 7 height 7
radio input "true"
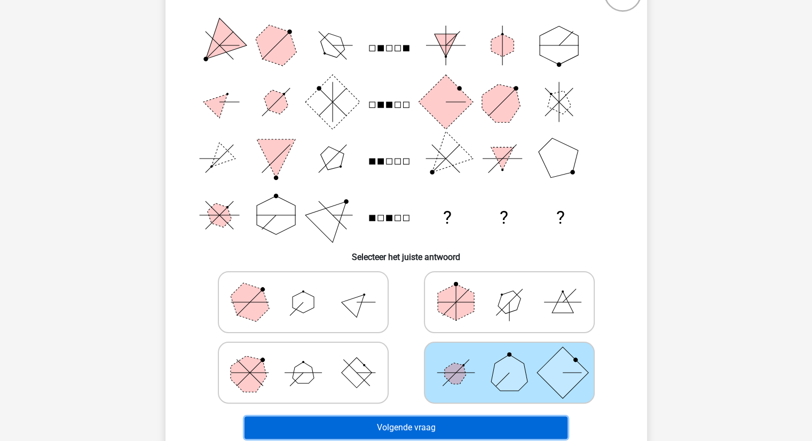
click at [456, 423] on button "Volgende vraag" at bounding box center [405, 427] width 323 height 22
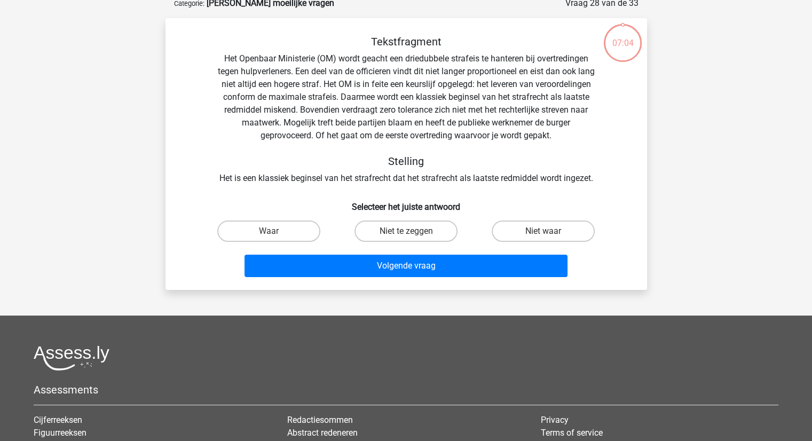
scroll to position [53, 0]
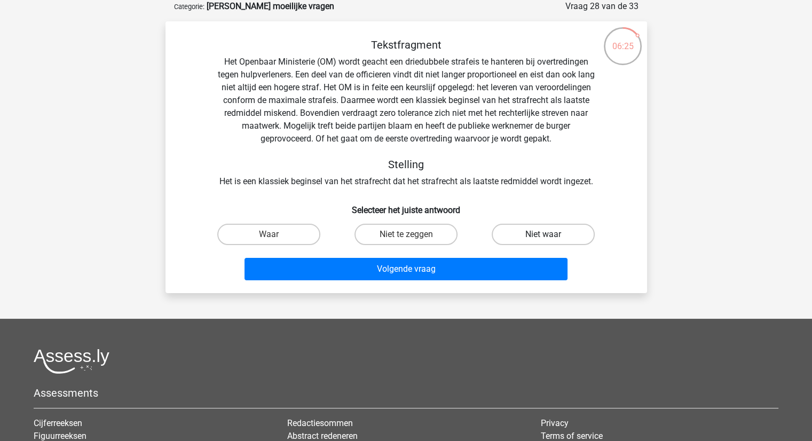
click at [532, 231] on label "Niet waar" at bounding box center [542, 234] width 103 height 21
click at [543, 234] on input "Niet waar" at bounding box center [546, 237] width 7 height 7
radio input "true"
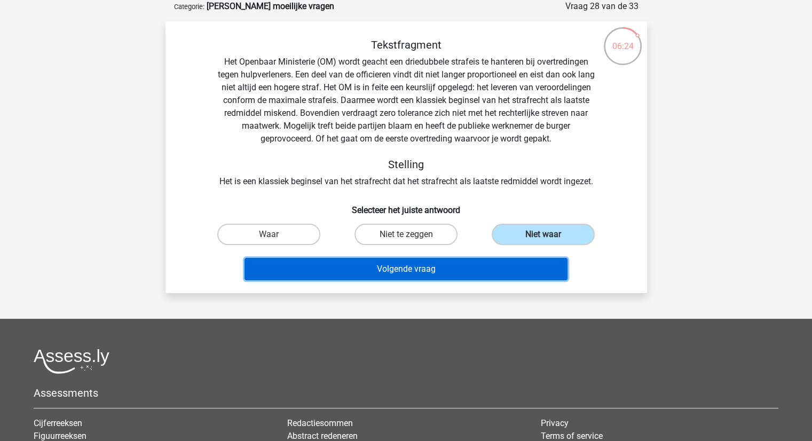
click at [433, 263] on button "Volgende vraag" at bounding box center [405, 269] width 323 height 22
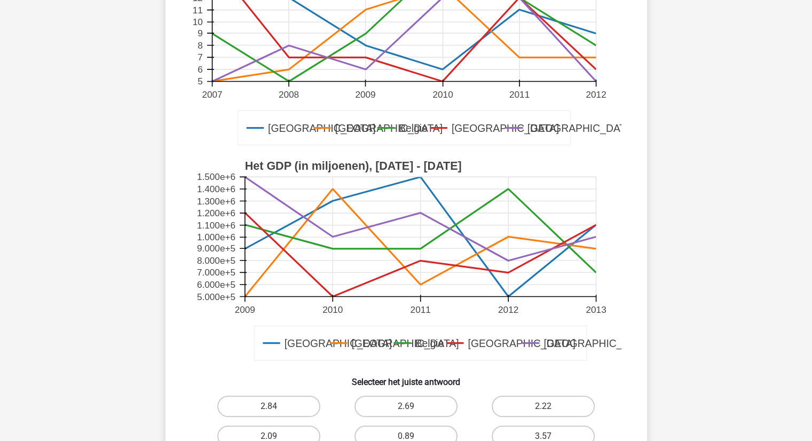
scroll to position [213, 0]
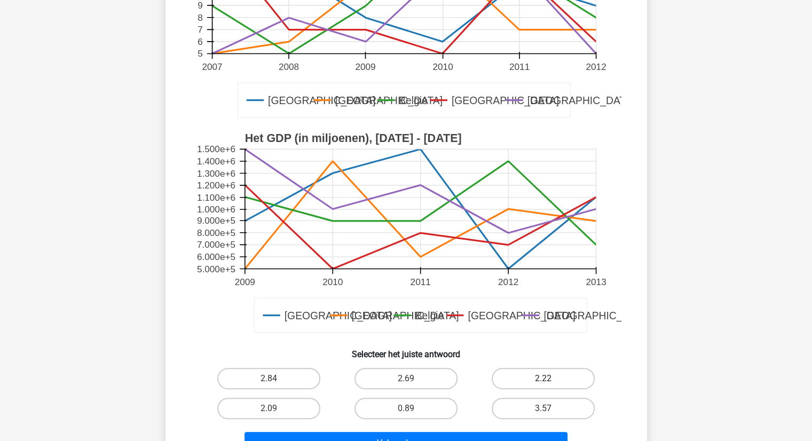
click at [534, 379] on label "2.22" at bounding box center [542, 378] width 103 height 21
click at [543, 379] on input "2.22" at bounding box center [546, 381] width 7 height 7
radio input "true"
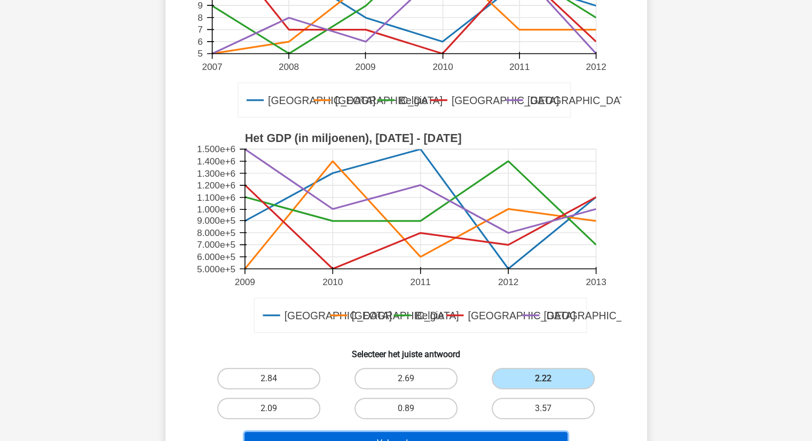
click at [450, 434] on button "Volgende vraag" at bounding box center [405, 443] width 323 height 22
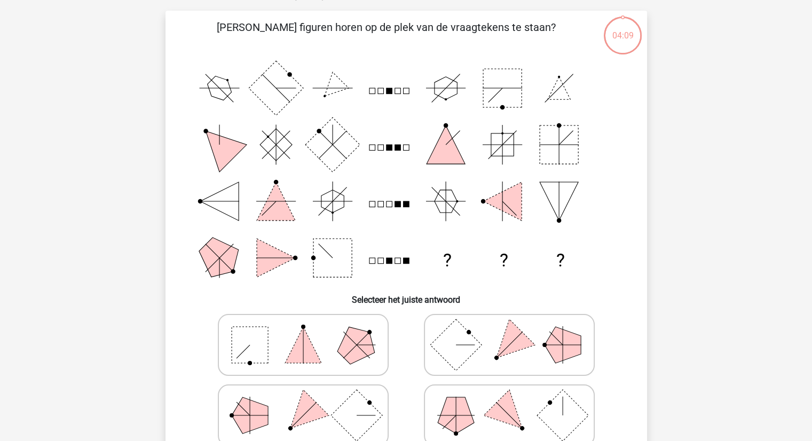
scroll to position [53, 0]
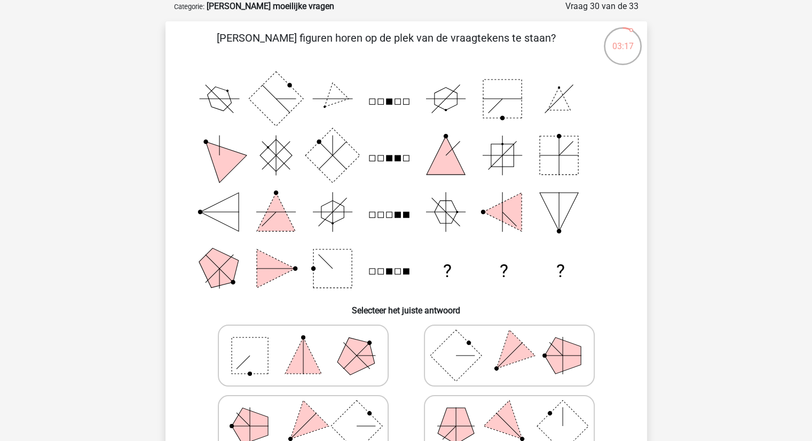
click at [485, 363] on icon at bounding box center [509, 355] width 160 height 53
click at [509, 342] on input "radio" at bounding box center [512, 338] width 7 height 7
radio input "true"
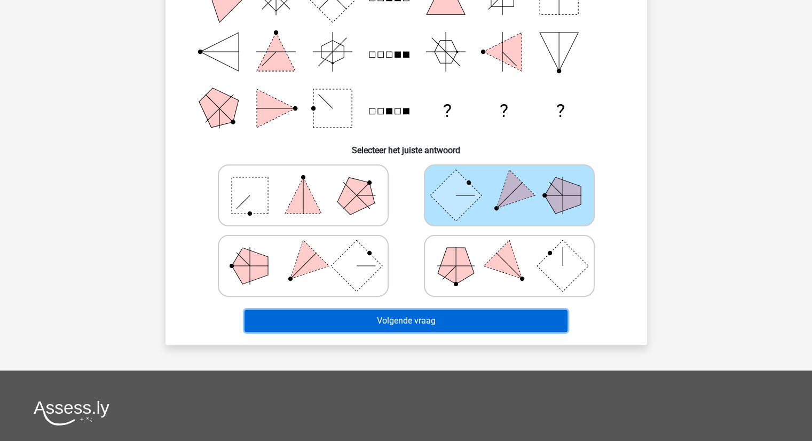
click at [414, 324] on button "Volgende vraag" at bounding box center [405, 320] width 323 height 22
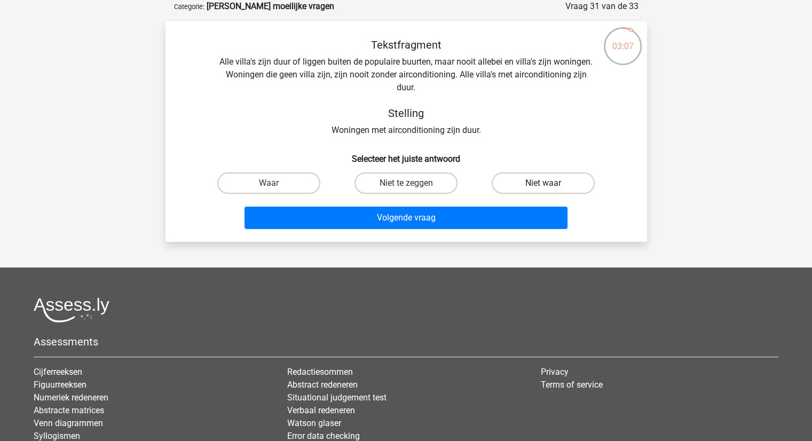
click at [518, 180] on label "Niet waar" at bounding box center [542, 182] width 103 height 21
click at [543, 183] on input "Niet waar" at bounding box center [546, 186] width 7 height 7
radio input "true"
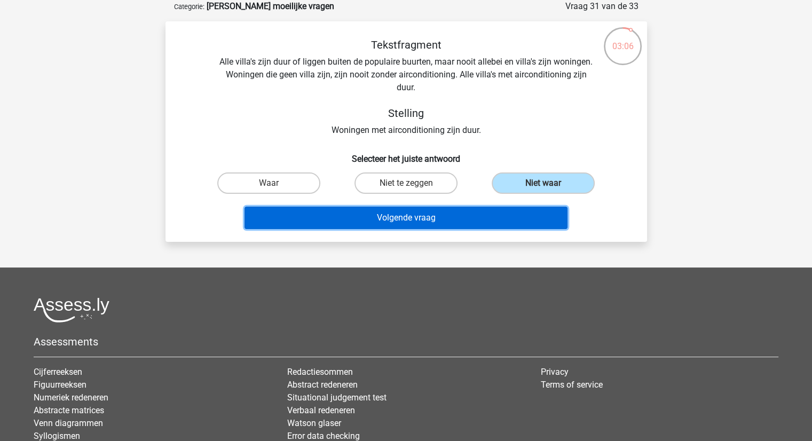
click at [396, 219] on button "Volgende vraag" at bounding box center [405, 218] width 323 height 22
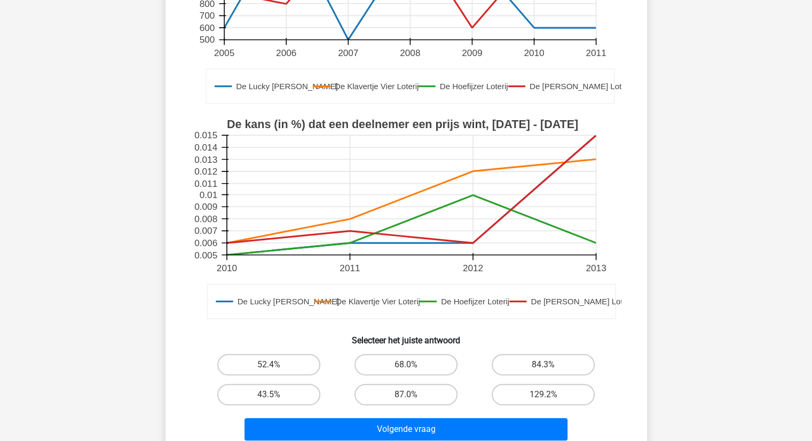
scroll to position [267, 0]
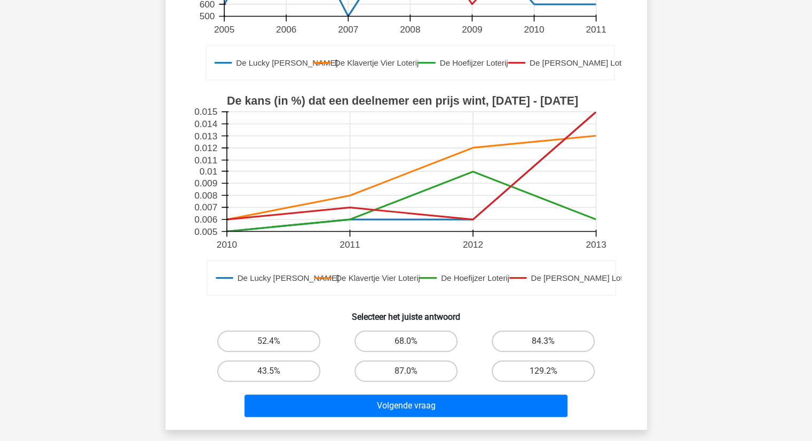
click at [410, 347] on input "68.0%" at bounding box center [409, 344] width 7 height 7
radio input "true"
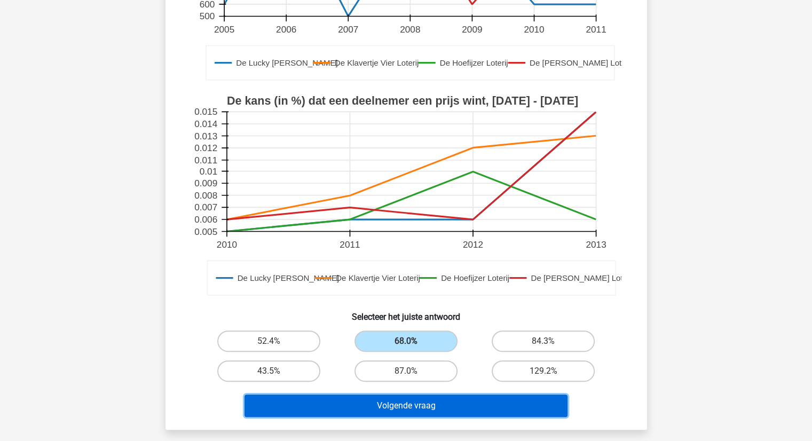
click at [414, 404] on button "Volgende vraag" at bounding box center [405, 405] width 323 height 22
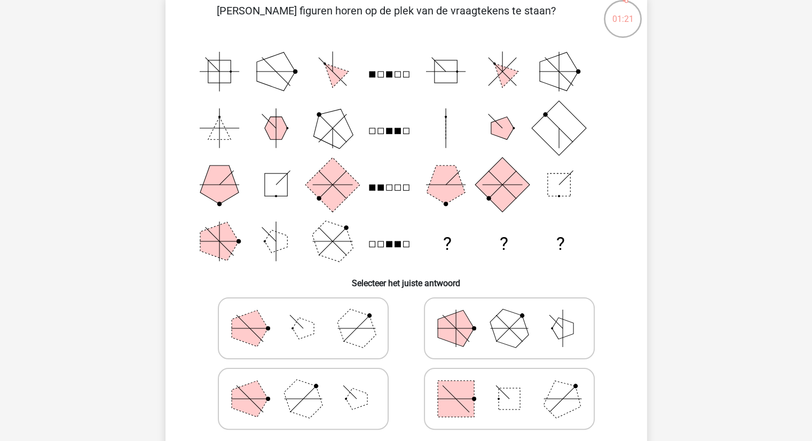
scroll to position [107, 0]
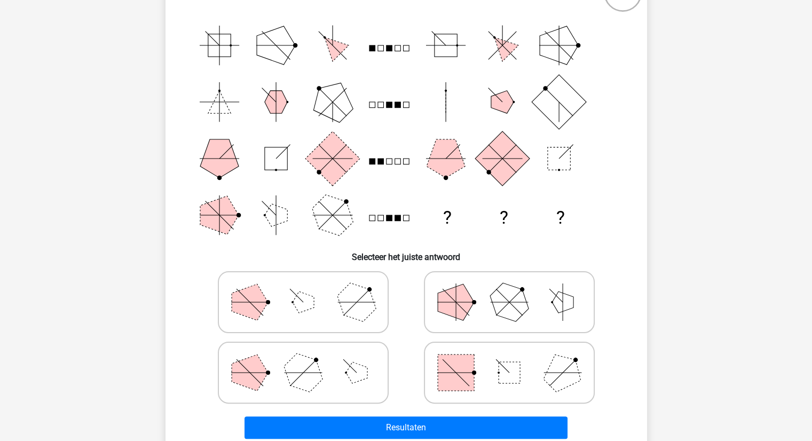
click at [507, 375] on rect at bounding box center [508, 372] width 21 height 21
click at [509, 359] on input "radio" at bounding box center [512, 355] width 7 height 7
radio input "true"
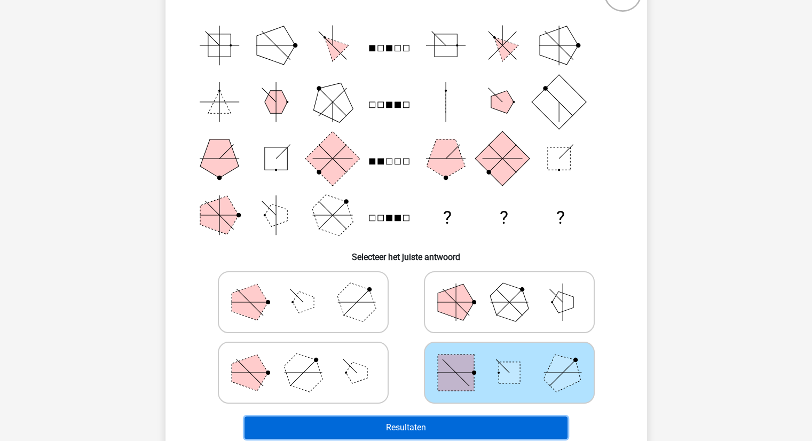
click at [411, 421] on button "Resultaten" at bounding box center [405, 427] width 323 height 22
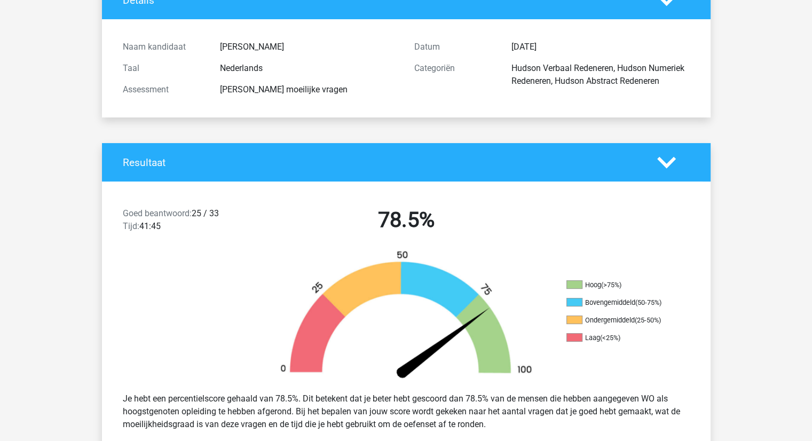
scroll to position [107, 0]
